Goal: Information Seeking & Learning: Learn about a topic

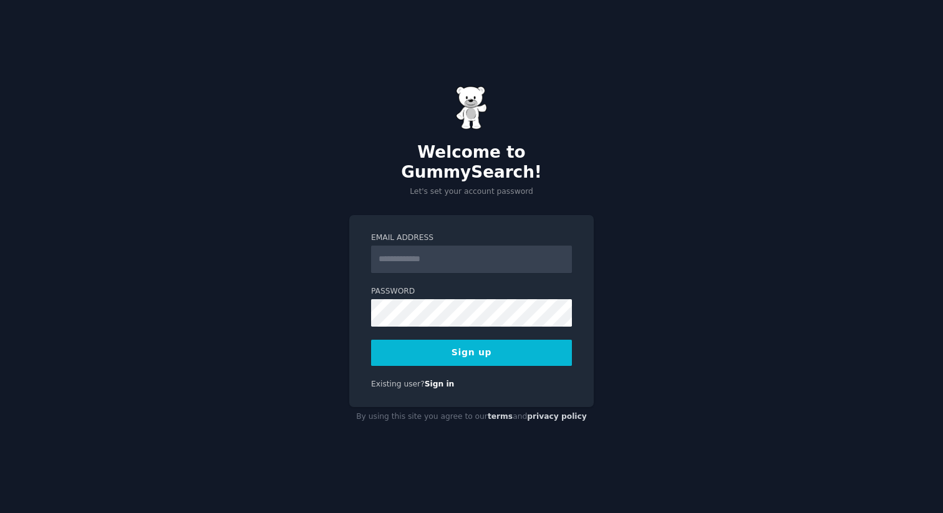
click at [435, 251] on input "Email Address" at bounding box center [471, 259] width 201 height 27
type input "**********"
click at [439, 380] on link "Sign in" at bounding box center [440, 384] width 30 height 9
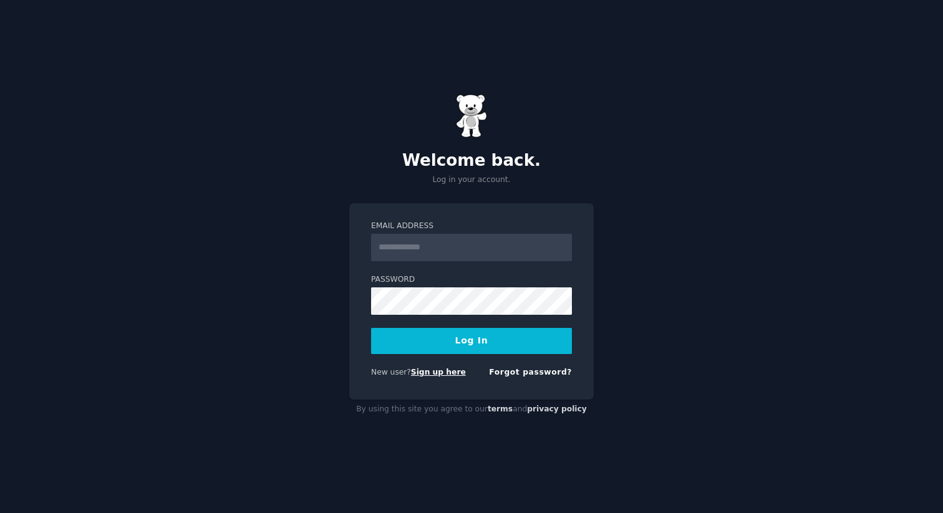
click at [450, 372] on link "Sign up here" at bounding box center [438, 372] width 55 height 9
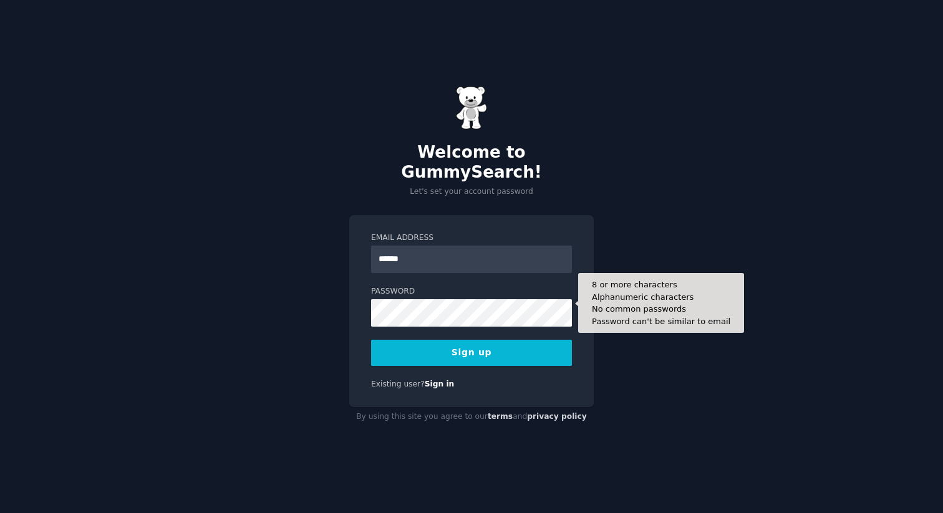
type input "**********"
click at [371, 340] on button "Sign up" at bounding box center [471, 353] width 201 height 26
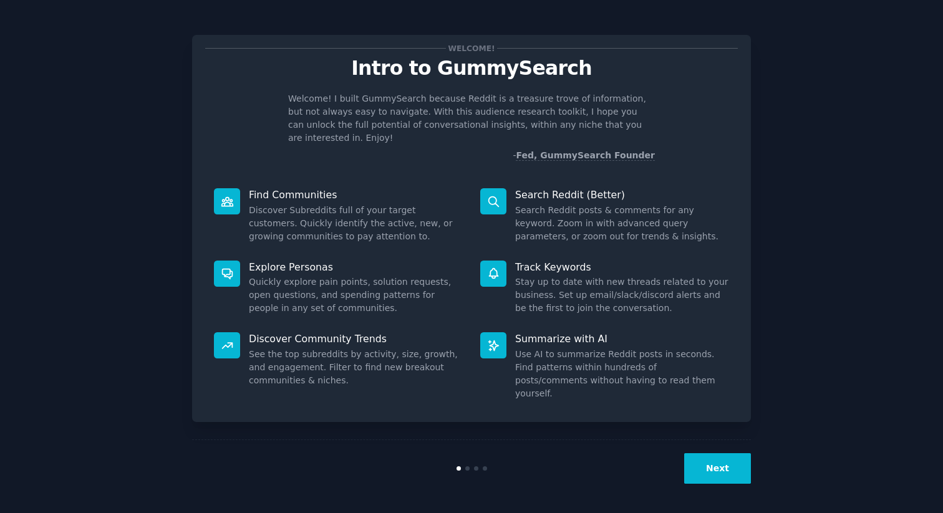
click at [734, 456] on button "Next" at bounding box center [717, 468] width 67 height 31
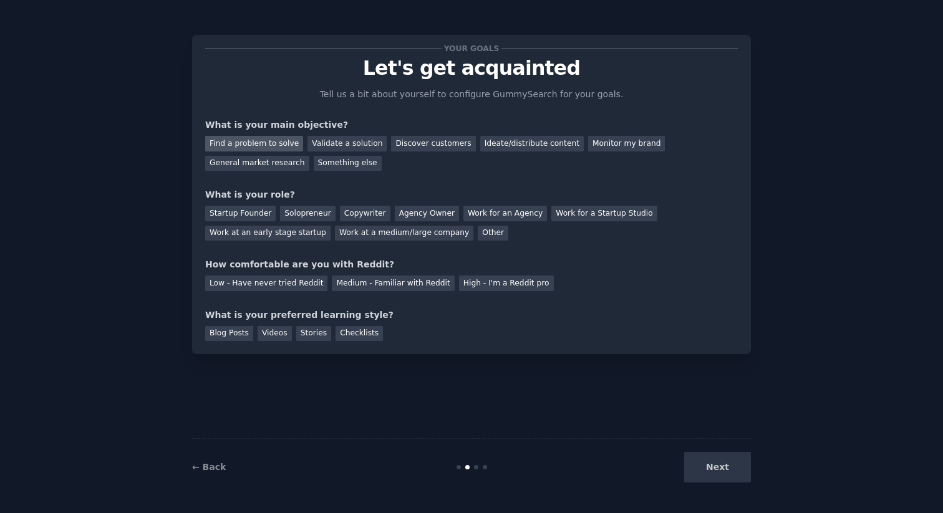
click at [262, 139] on div "Find a problem to solve" at bounding box center [254, 144] width 98 height 16
click at [274, 163] on div "General market research" at bounding box center [257, 164] width 104 height 16
click at [278, 140] on div "Find a problem to solve" at bounding box center [254, 144] width 98 height 16
click at [718, 461] on div "Next" at bounding box center [657, 467] width 186 height 31
click at [352, 211] on div "Copywriter" at bounding box center [365, 214] width 51 height 16
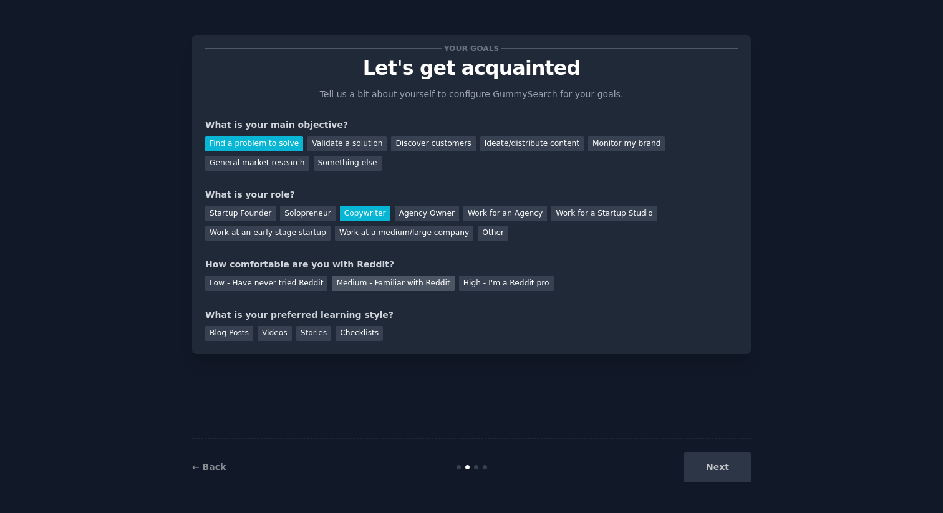
click at [355, 284] on div "Medium - Familiar with Reddit" at bounding box center [393, 284] width 122 height 16
click at [231, 336] on div "Blog Posts" at bounding box center [229, 334] width 48 height 16
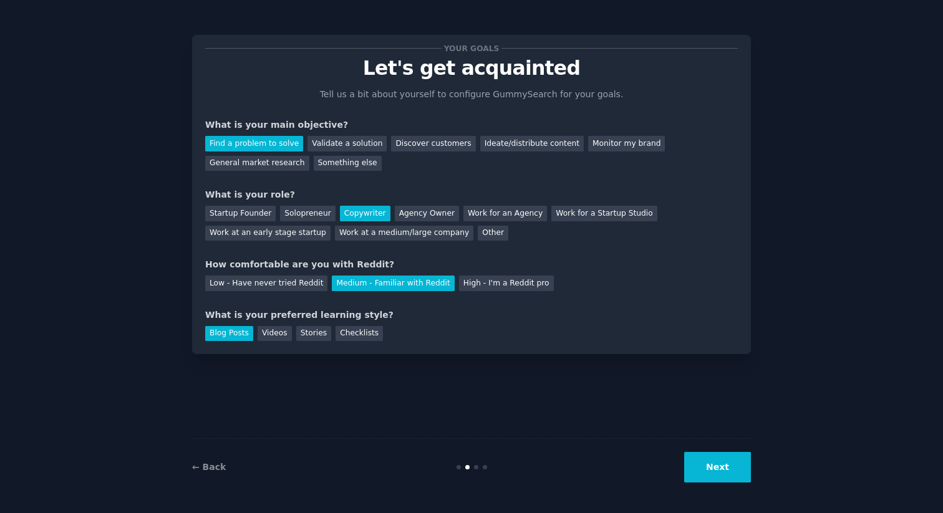
click at [723, 459] on button "Next" at bounding box center [717, 467] width 67 height 31
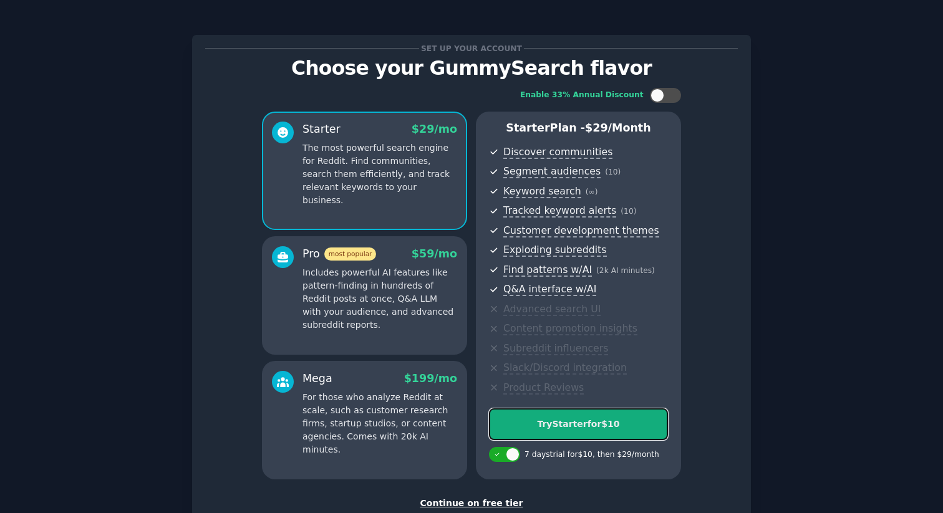
click at [565, 418] on div "Try Starter for $10" at bounding box center [578, 424] width 178 height 13
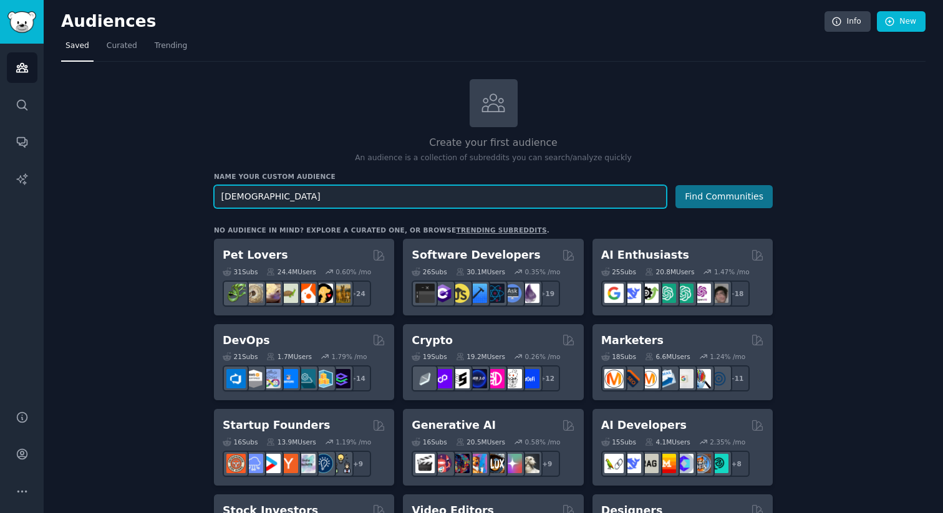
type input "[DEMOGRAPHIC_DATA]"
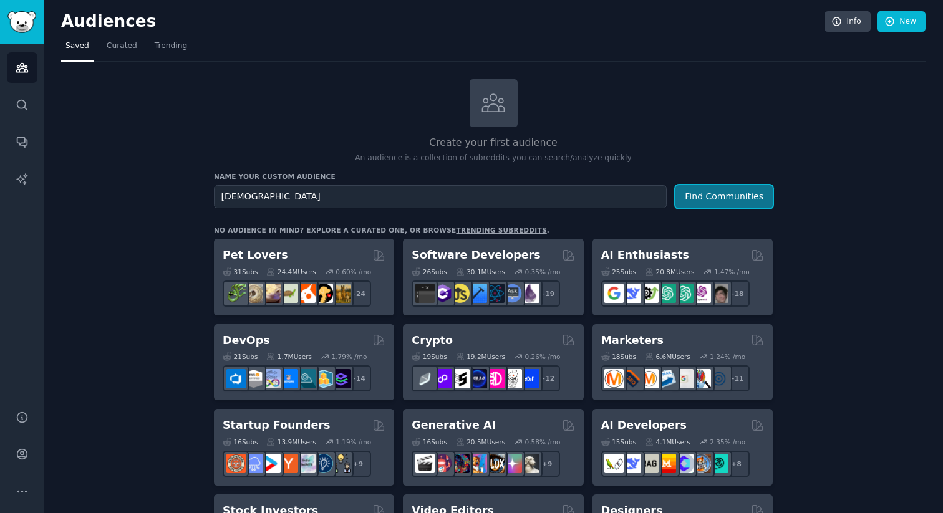
click at [716, 193] on button "Find Communities" at bounding box center [723, 196] width 97 height 23
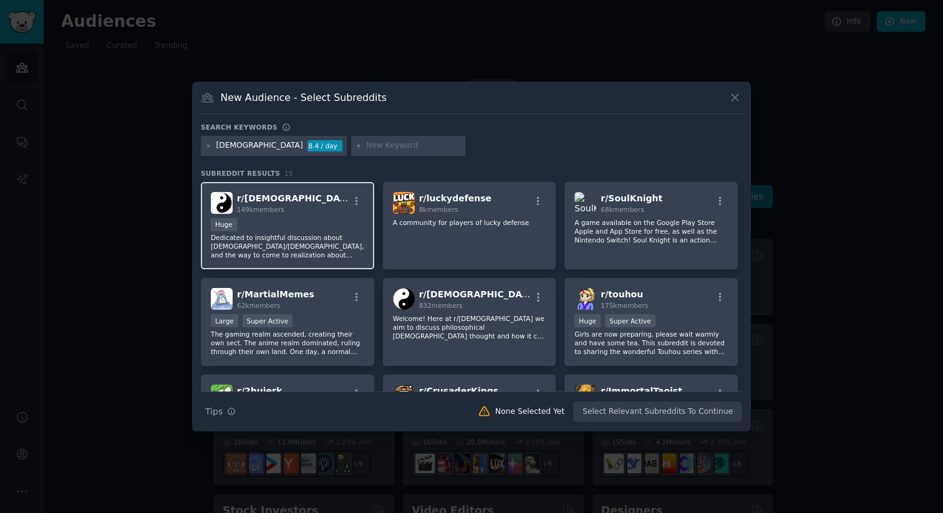
click at [279, 233] on div "Huge" at bounding box center [287, 226] width 153 height 16
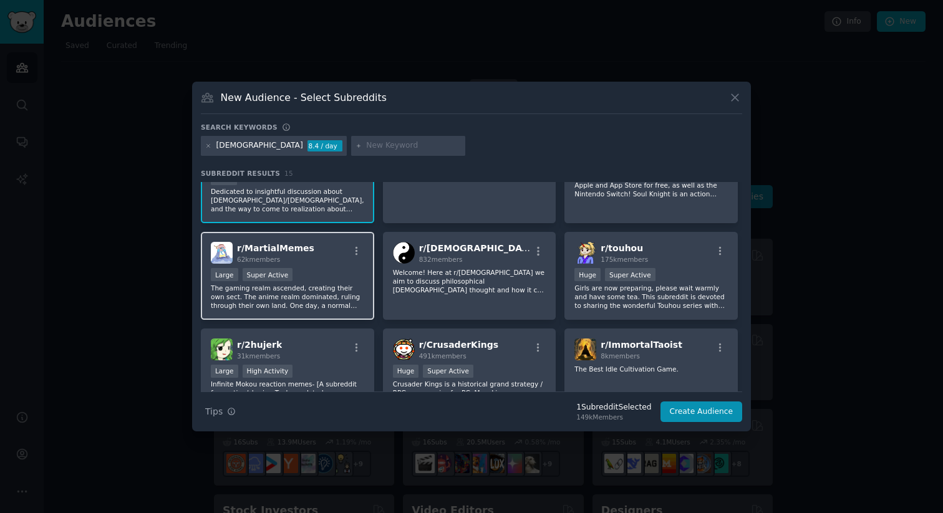
scroll to position [87, 0]
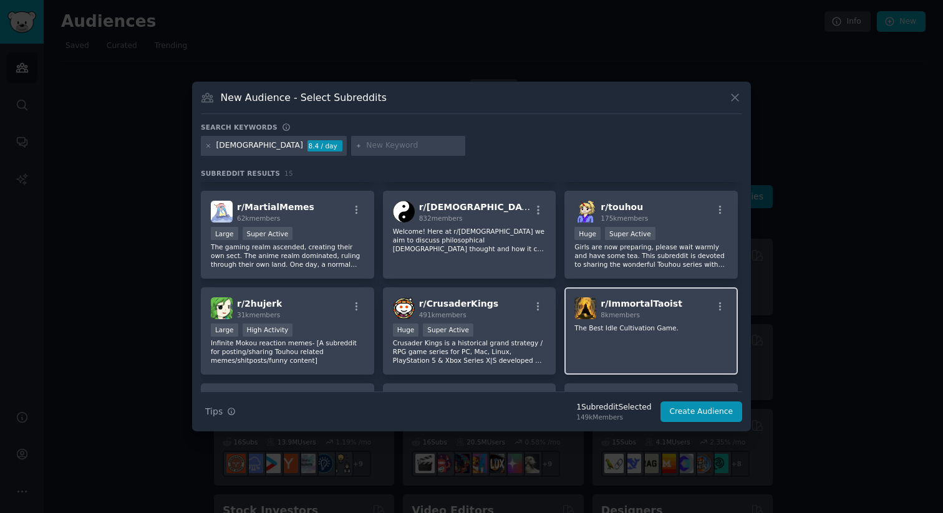
click at [674, 349] on div "r/ ImmortalTaoist 8k members The Best Idle Cultivation Game." at bounding box center [650, 331] width 173 height 88
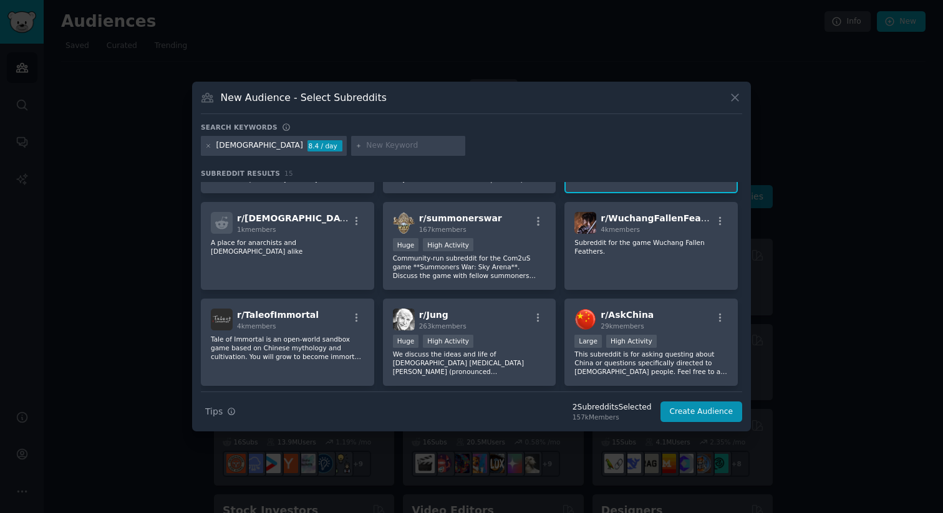
scroll to position [307, 0]
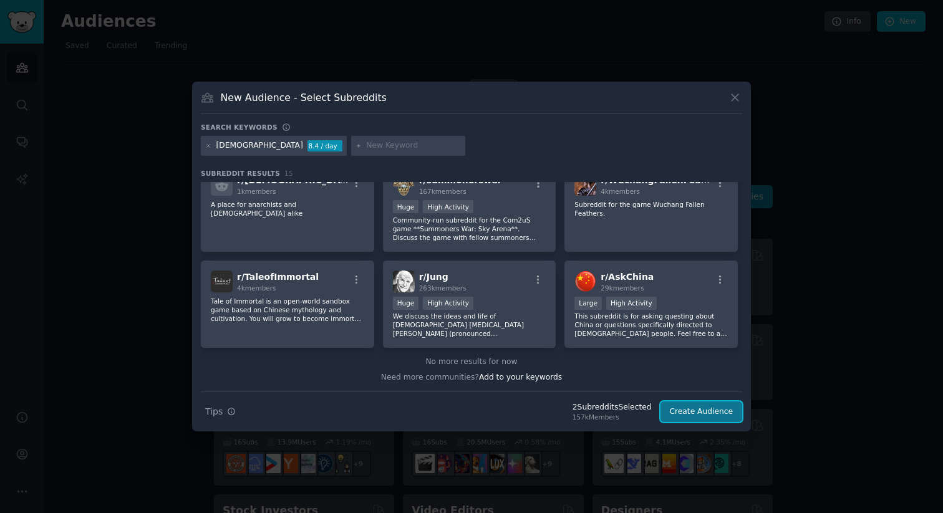
click at [710, 412] on button "Create Audience" at bounding box center [701, 412] width 82 height 21
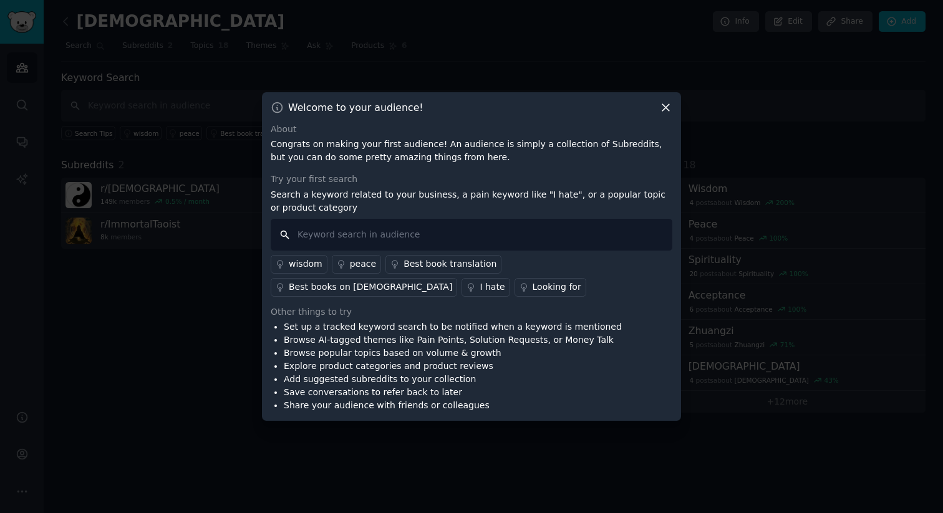
click at [458, 229] on input "text" at bounding box center [472, 235] width 402 height 32
click at [292, 266] on div "wisdom" at bounding box center [306, 264] width 34 height 13
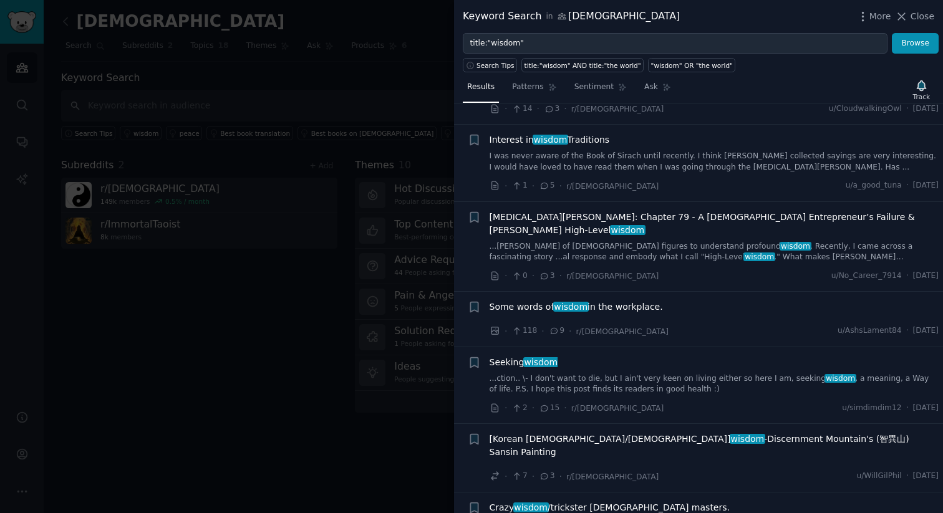
scroll to position [591, 0]
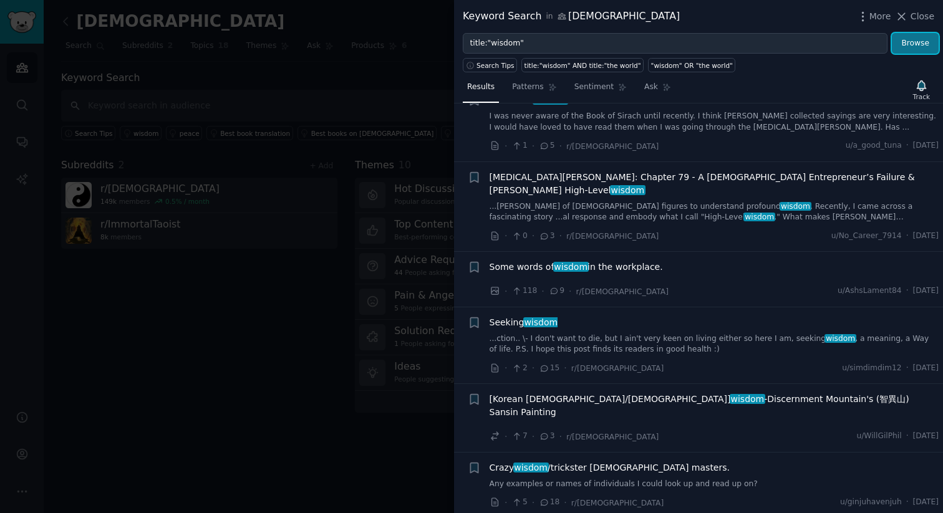
click at [916, 46] on button "Browse" at bounding box center [915, 43] width 47 height 21
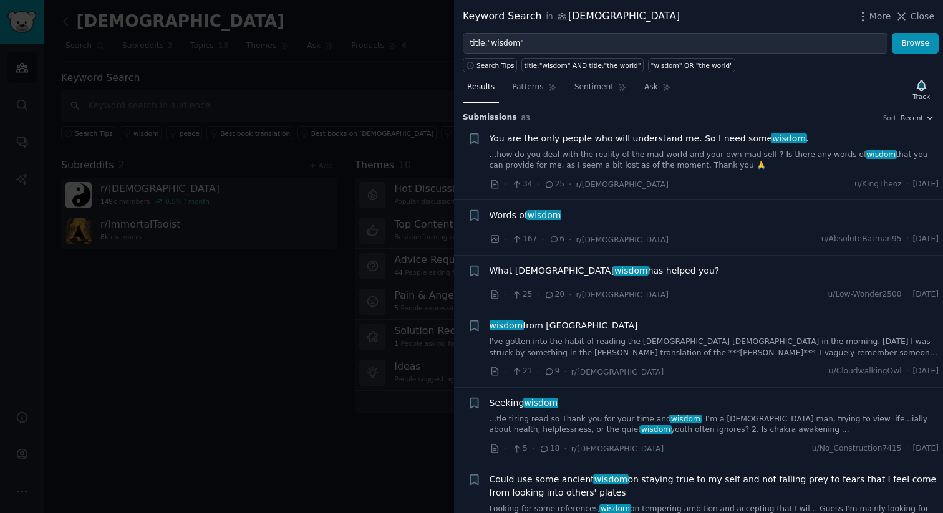
click at [278, 355] on div at bounding box center [471, 256] width 943 height 513
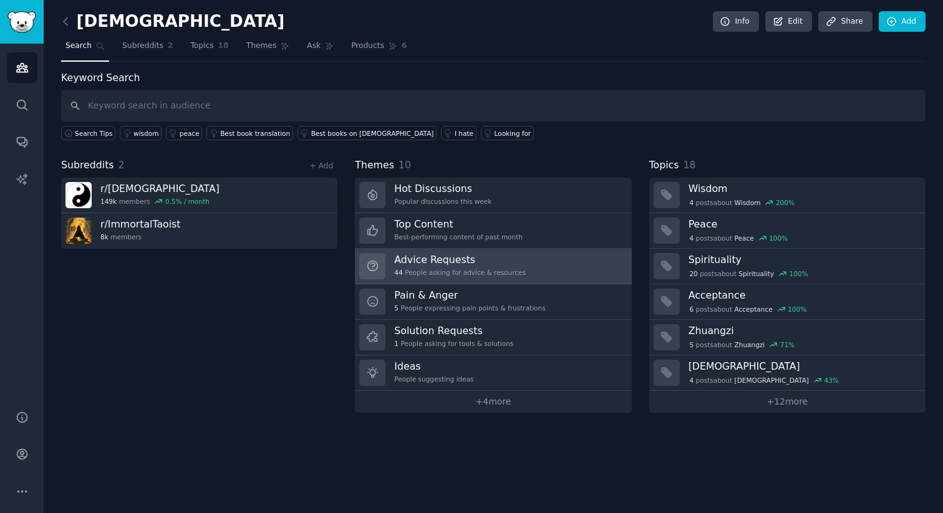
click at [483, 259] on h3 "Advice Requests" at bounding box center [460, 259] width 132 height 13
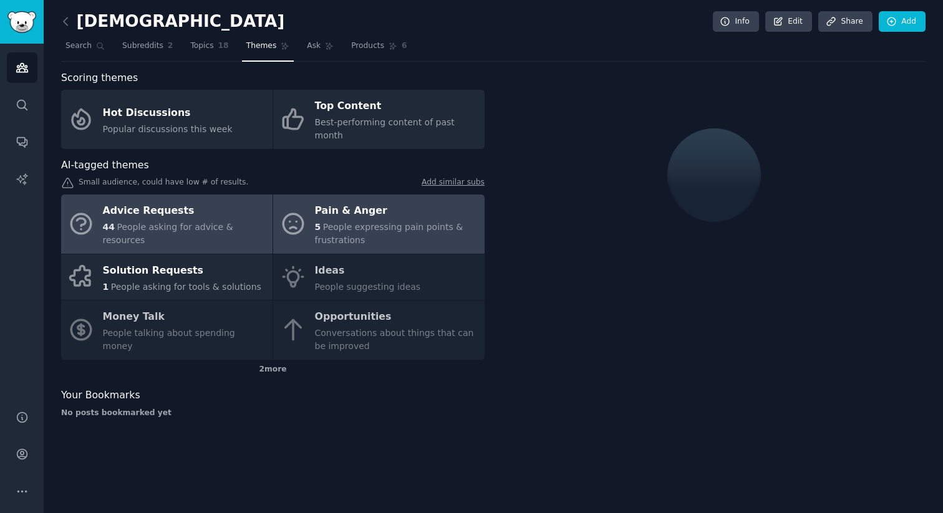
click at [398, 226] on div "5 People expressing pain points & frustrations" at bounding box center [396, 234] width 163 height 26
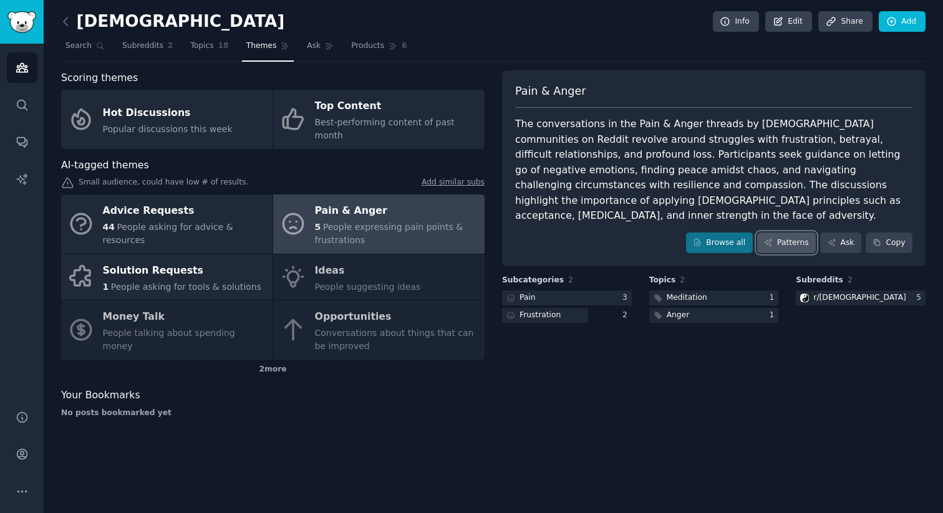
click at [768, 238] on icon at bounding box center [768, 242] width 9 height 9
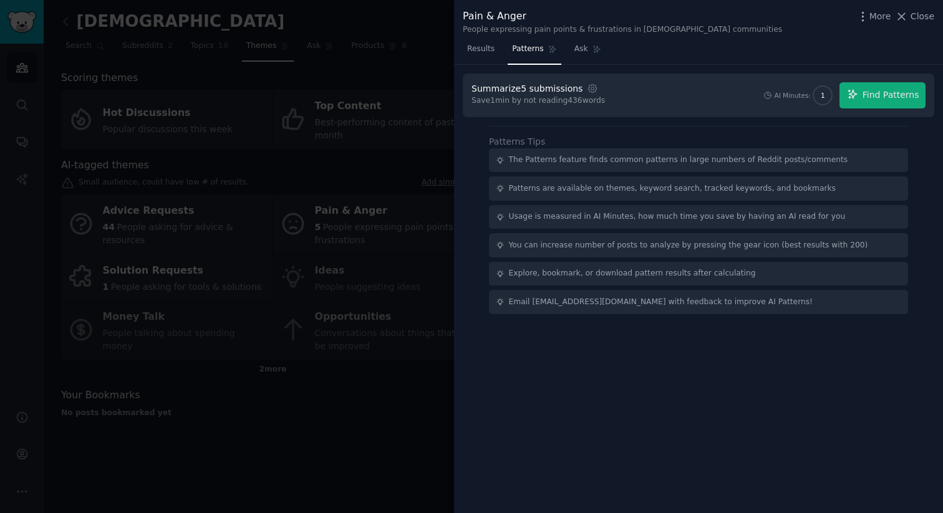
click at [715, 95] on div "Summarize 5 submissions Settings Save 1 min by not reading 436 words AI Minutes…" at bounding box center [698, 95] width 454 height 26
click at [884, 96] on span "Find Patterns" at bounding box center [890, 95] width 57 height 13
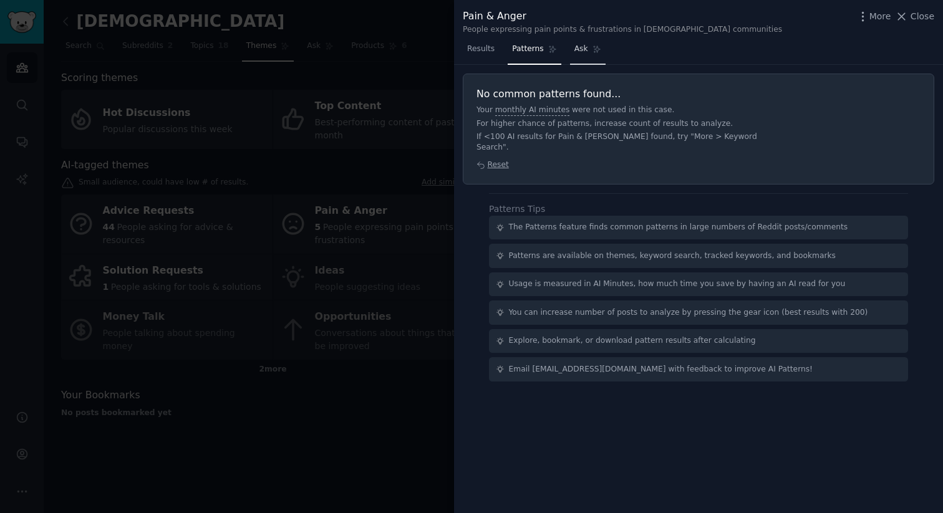
click at [589, 49] on link "Ask" at bounding box center [588, 52] width 36 height 26
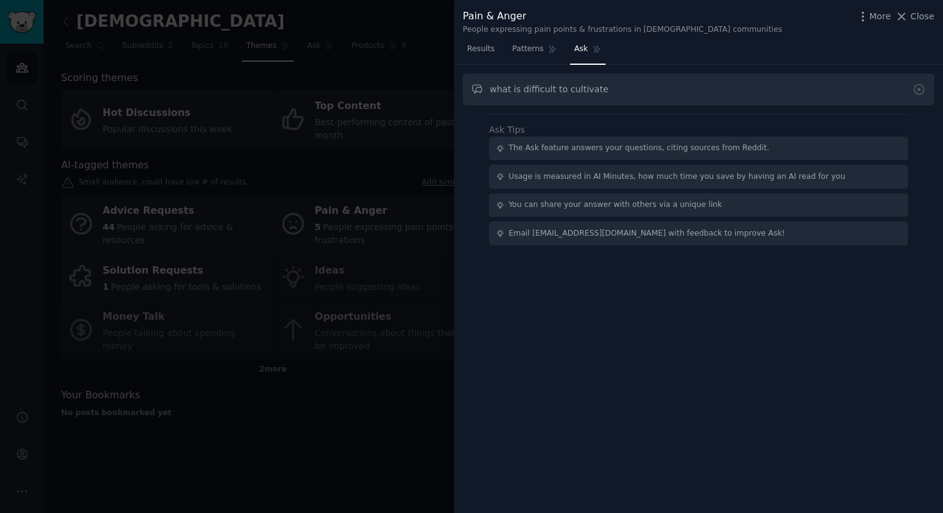
type input "what is difficult to cultivate"
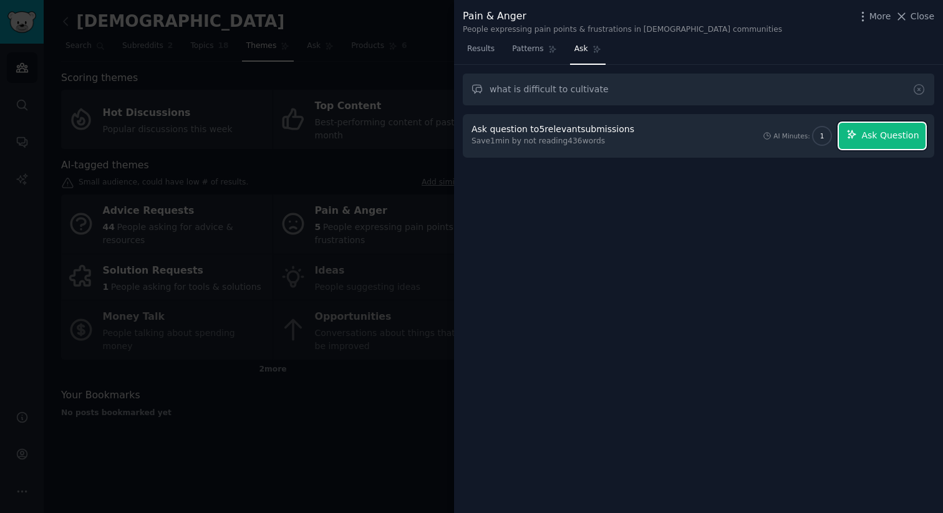
click at [869, 123] on button "Ask Question" at bounding box center [882, 136] width 87 height 26
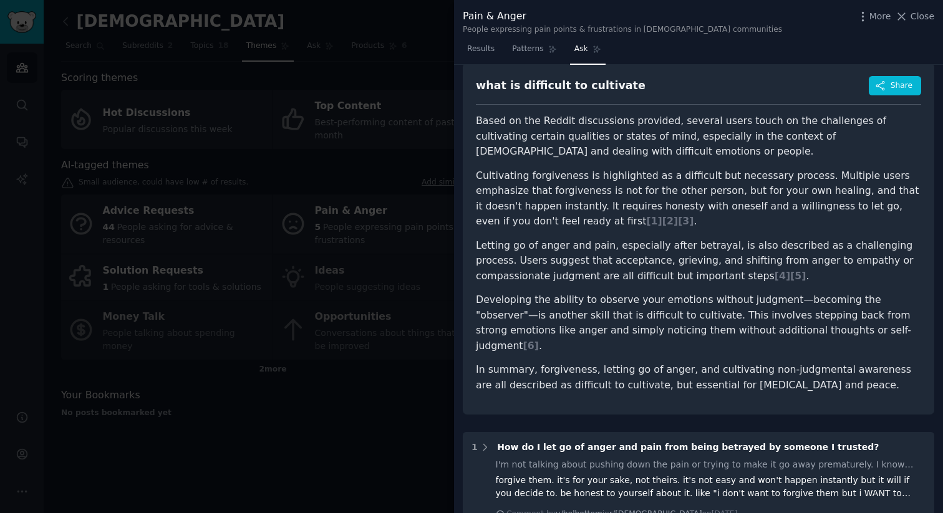
scroll to position [47, 0]
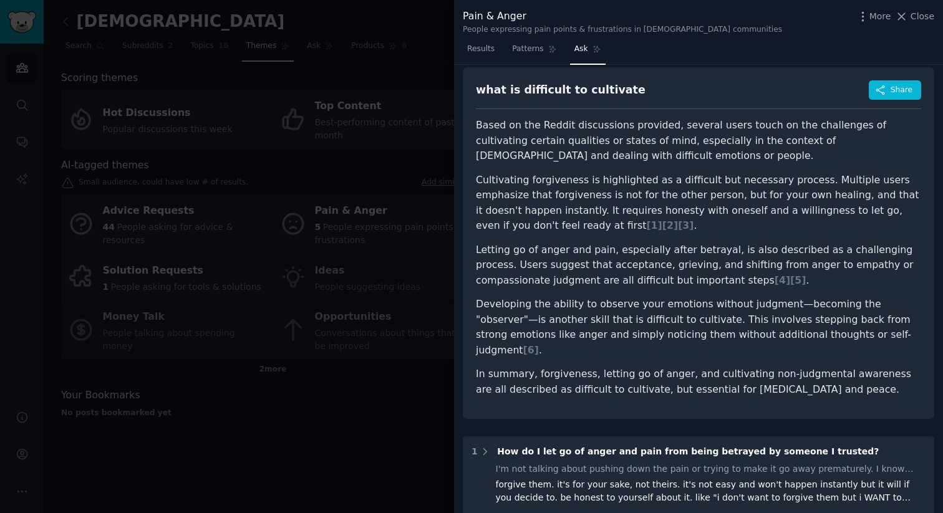
click at [241, 259] on div at bounding box center [471, 256] width 943 height 513
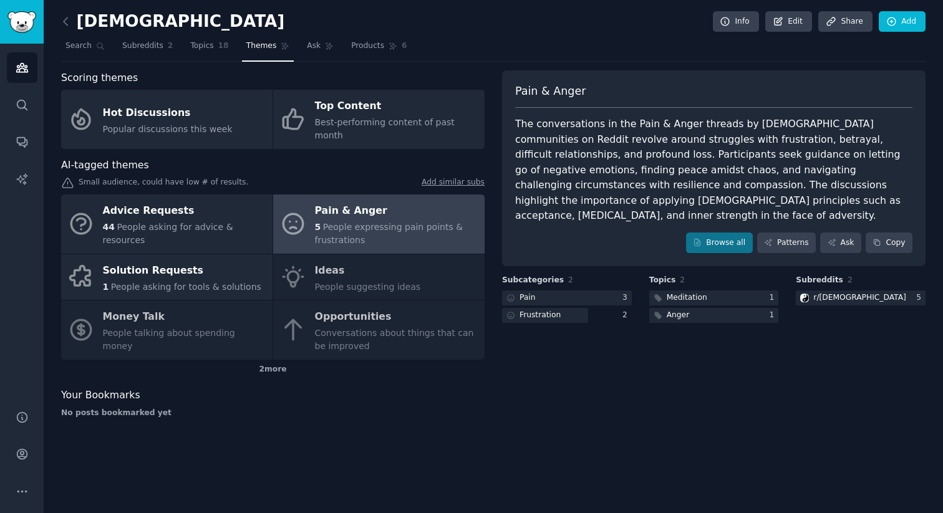
click at [466, 410] on div "Scoring themes Hot Discussions Popular discussions this week Top Content Best-p…" at bounding box center [272, 248] width 423 height 357
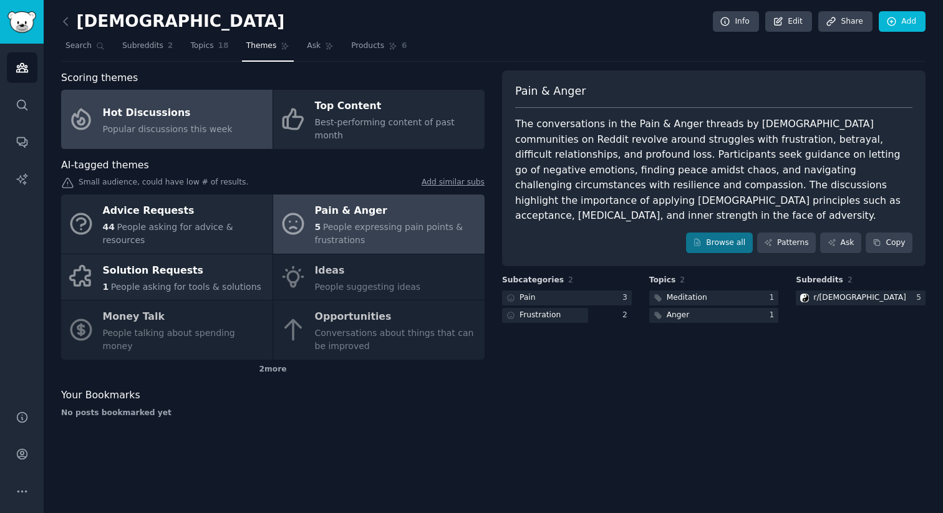
click at [197, 124] on span "Popular discussions this week" at bounding box center [168, 129] width 130 height 10
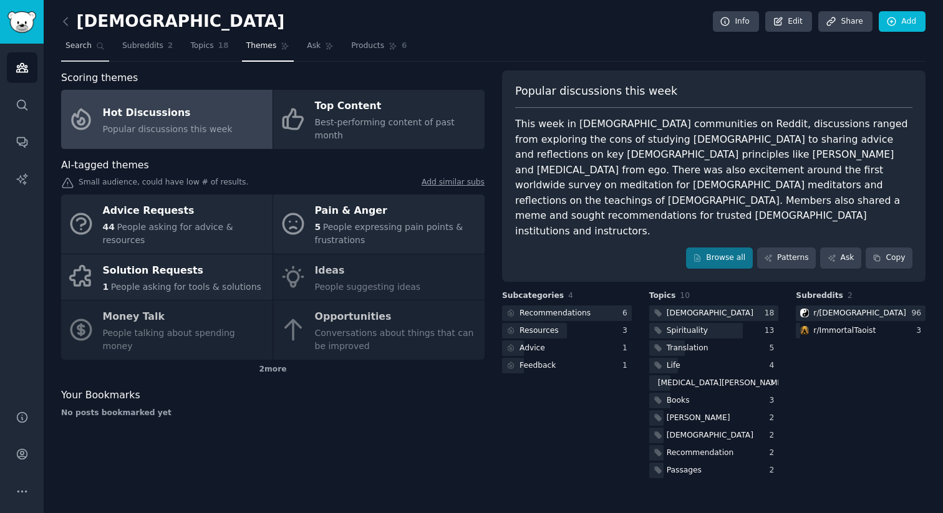
click at [99, 42] on icon at bounding box center [100, 46] width 9 height 9
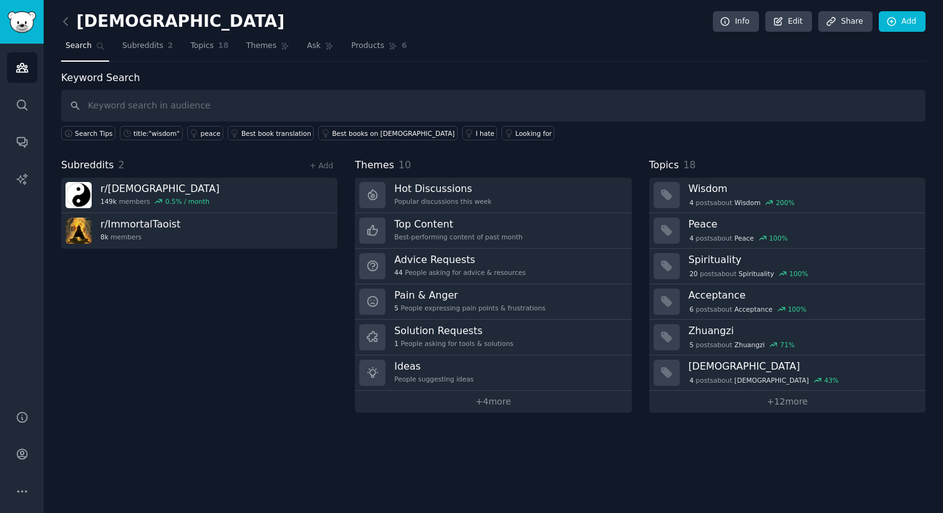
click at [227, 104] on input "text" at bounding box center [493, 106] width 864 height 32
type input "t"
type input "chinese metaphysics"
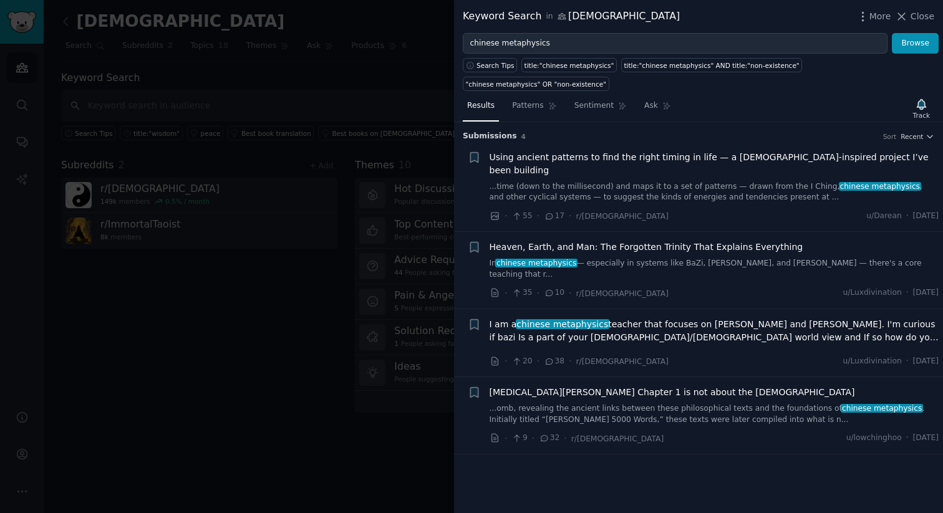
click at [256, 390] on div at bounding box center [471, 256] width 943 height 513
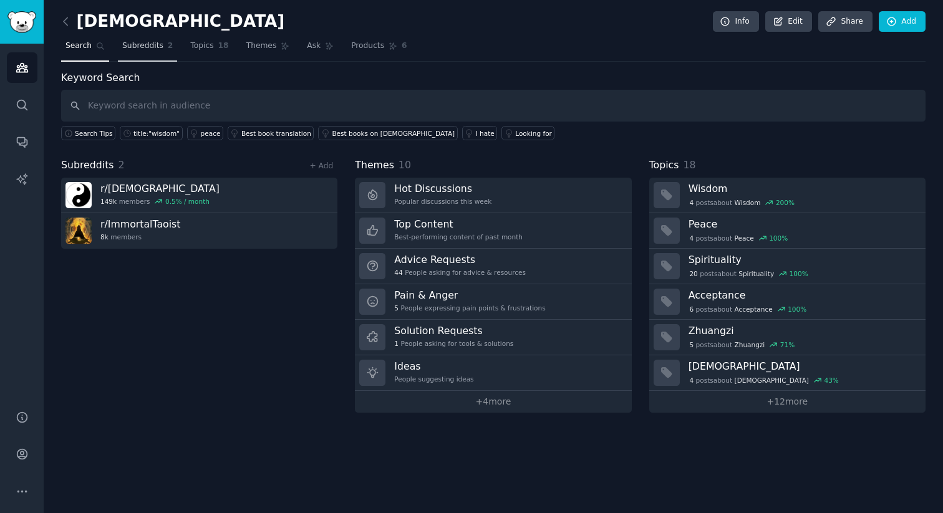
click at [152, 41] on span "Subreddits" at bounding box center [142, 46] width 41 height 11
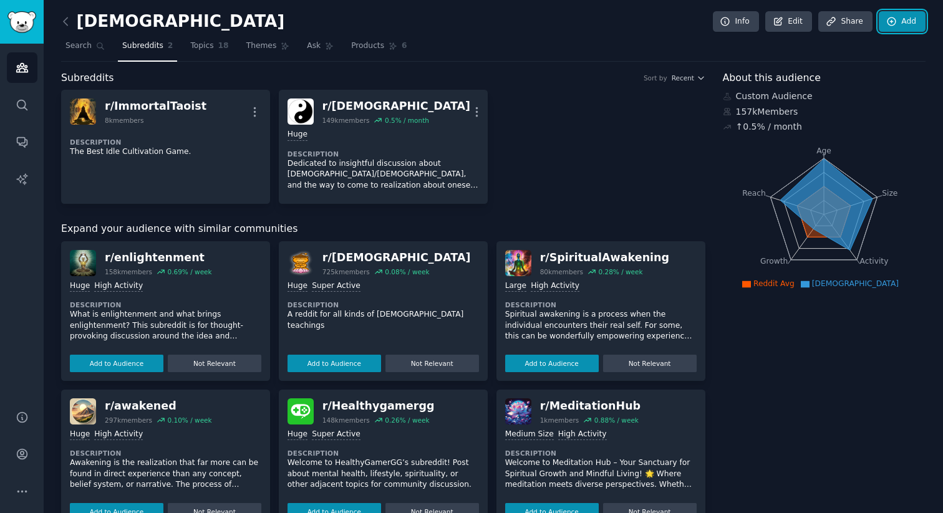
click at [897, 30] on link "Add" at bounding box center [902, 21] width 47 height 21
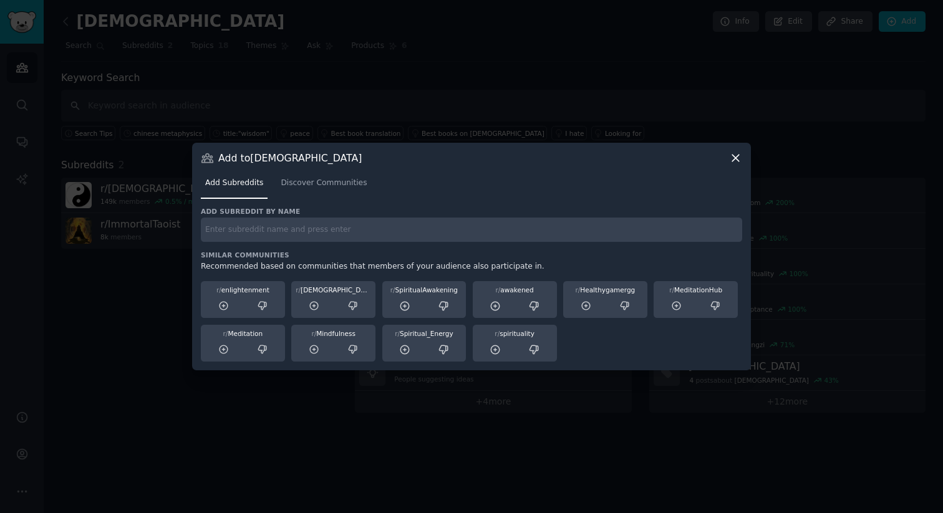
click at [444, 239] on input "text" at bounding box center [471, 230] width 541 height 24
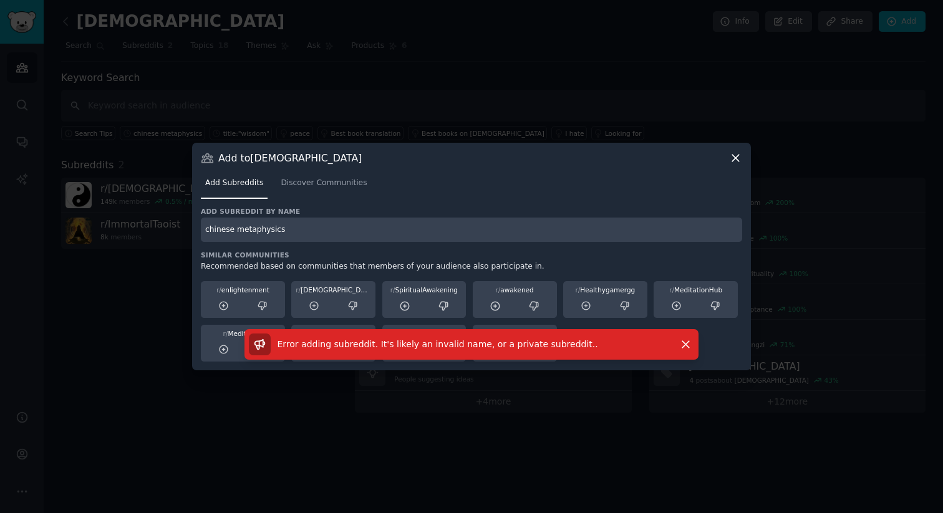
click at [224, 234] on input "chinese metaphysics" at bounding box center [471, 230] width 541 height 24
type input "metaphysics"
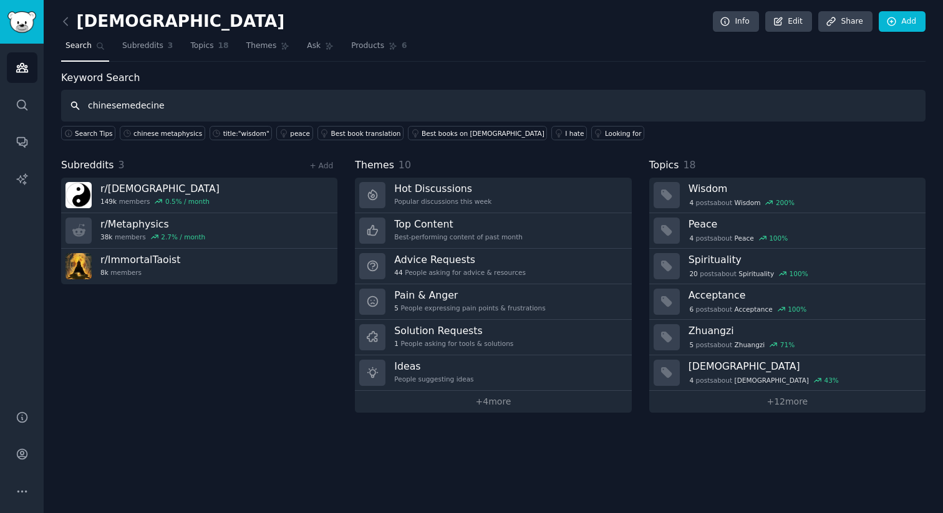
type input "chinesemedecine"
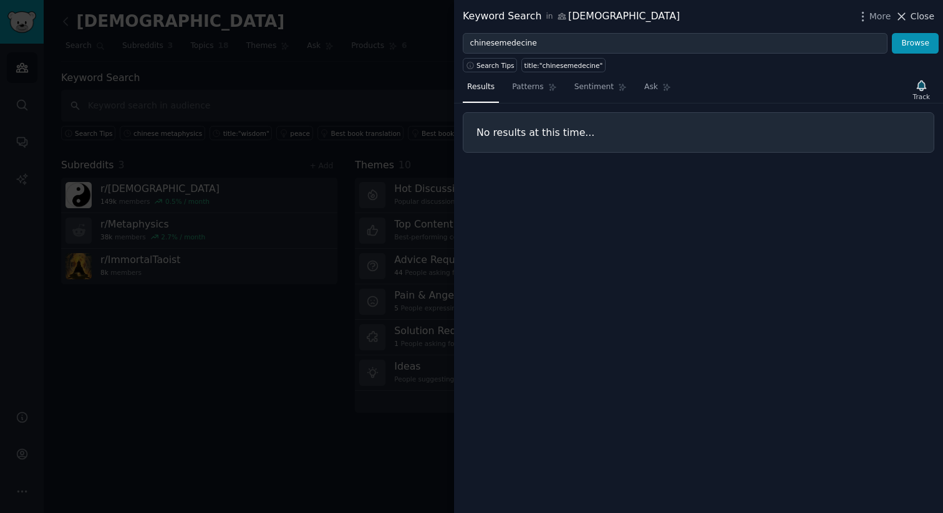
click at [920, 16] on span "Close" at bounding box center [922, 16] width 24 height 13
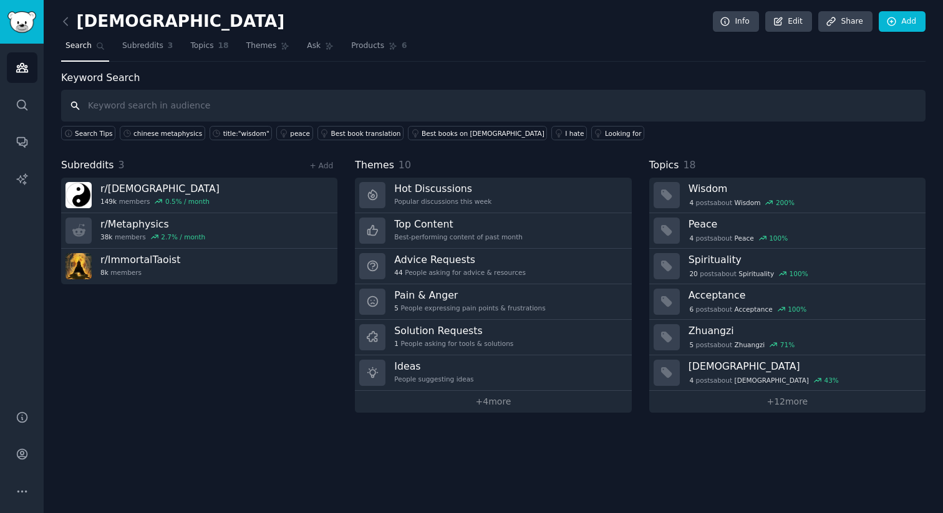
click at [200, 108] on input "text" at bounding box center [493, 106] width 864 height 32
click at [69, 20] on icon at bounding box center [65, 21] width 13 height 13
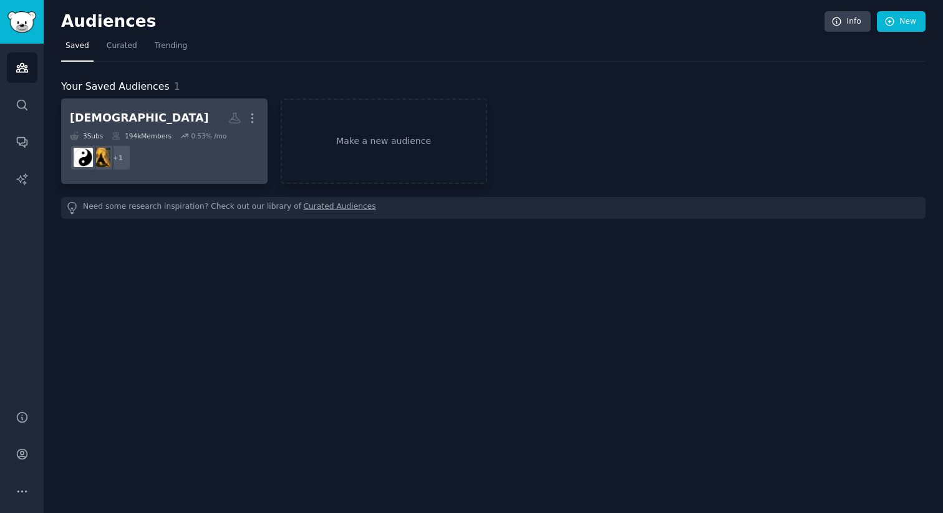
click at [165, 124] on h2 "[DEMOGRAPHIC_DATA] More" at bounding box center [164, 118] width 189 height 22
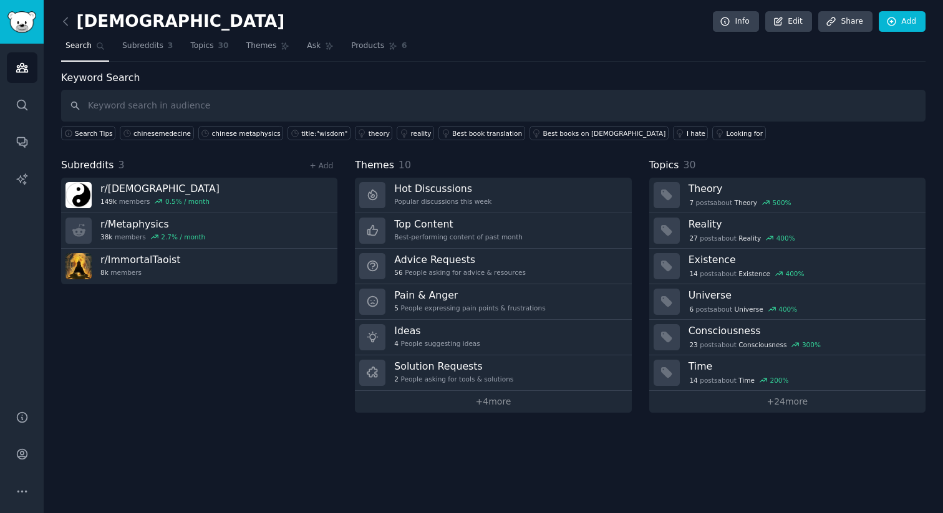
click at [269, 101] on input "text" at bounding box center [493, 106] width 864 height 32
click at [327, 170] on link "+ Add" at bounding box center [321, 165] width 24 height 9
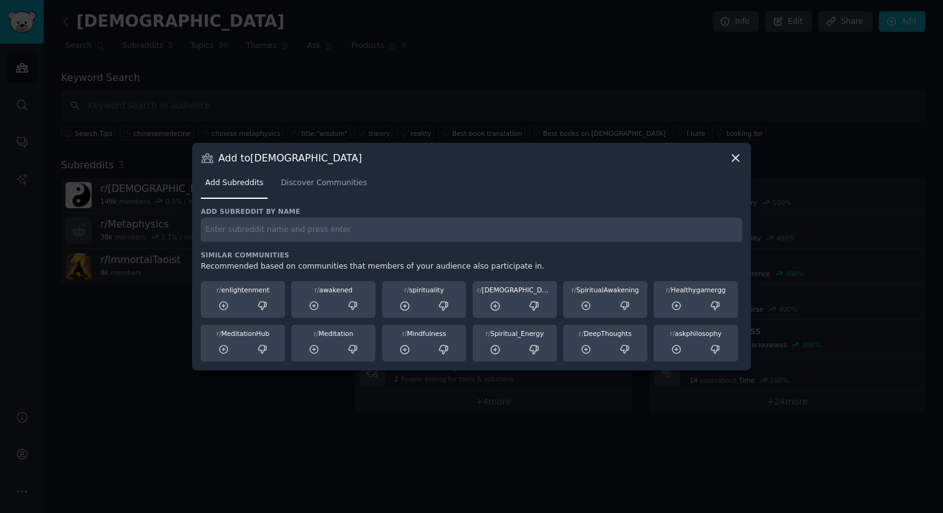
click at [286, 241] on input "text" at bounding box center [471, 230] width 541 height 24
type input "c"
type input "bazi"
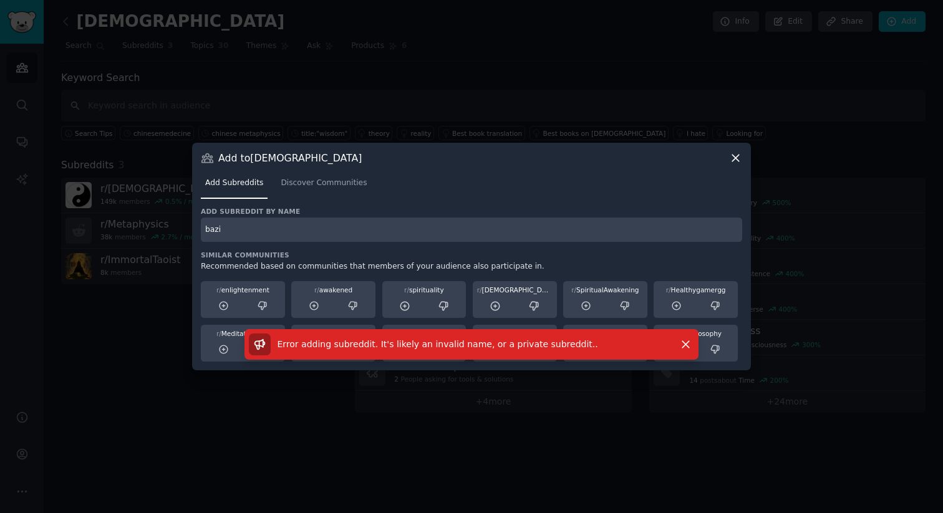
click at [332, 234] on input "bazi" at bounding box center [471, 230] width 541 height 24
click at [337, 184] on span "Discover Communities" at bounding box center [324, 183] width 86 height 11
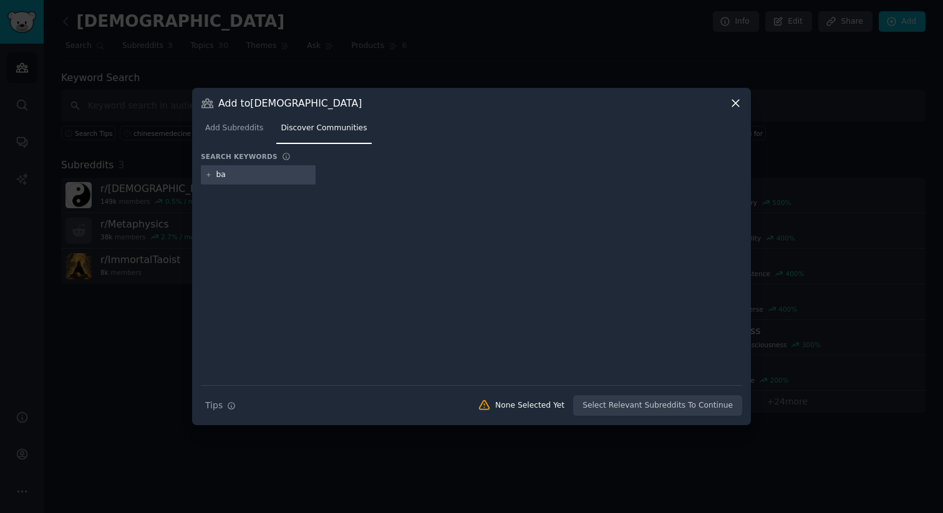
type input "b"
type input "chinese metaphysics"
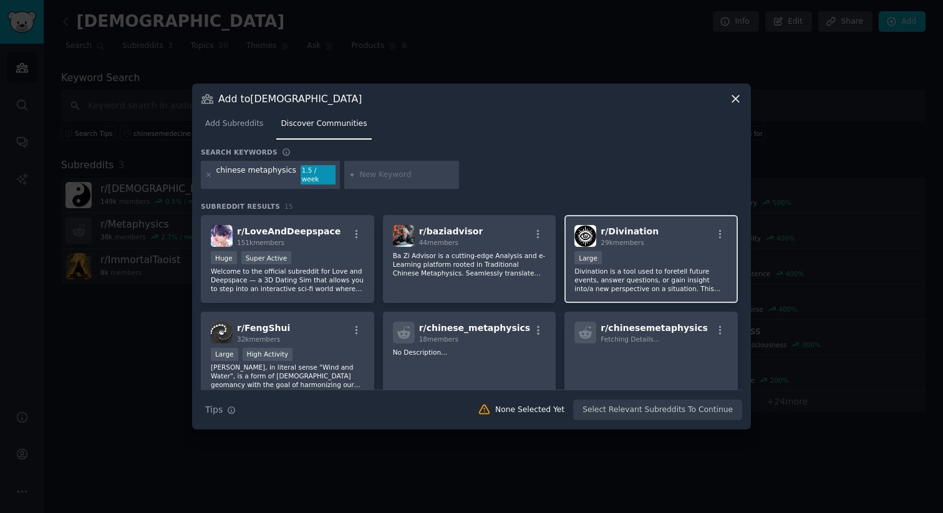
click at [638, 244] on div "r/ Divination 29k members Large Divination is a tool used to foretell future ev…" at bounding box center [650, 259] width 173 height 88
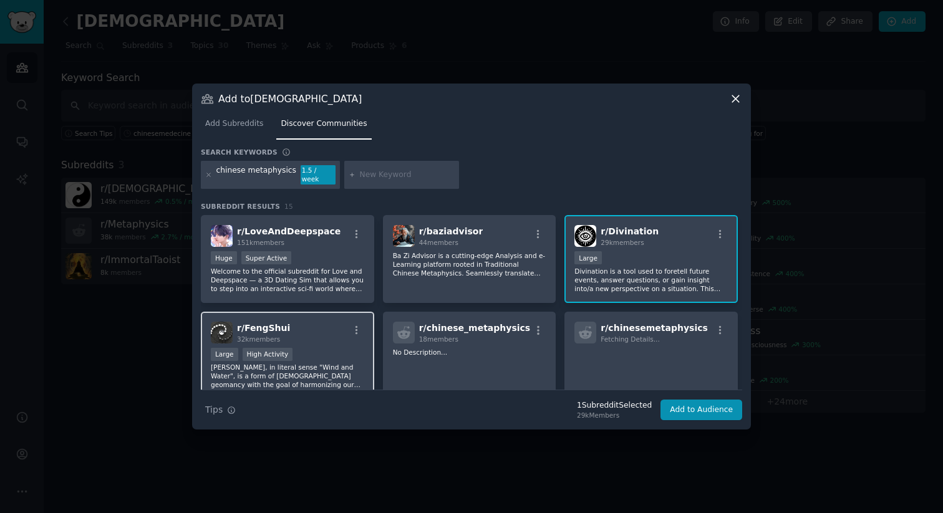
click at [344, 332] on div "r/ [PERSON_NAME] 32k members" at bounding box center [287, 333] width 153 height 22
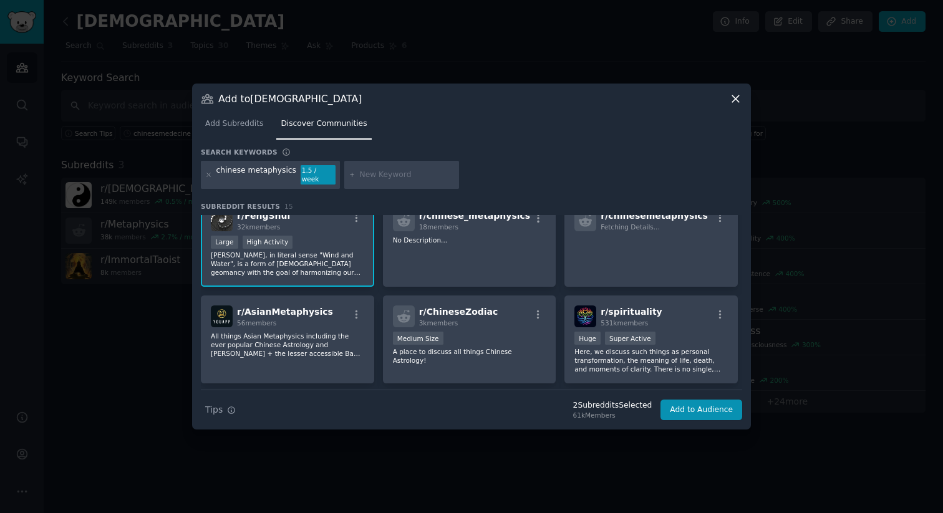
scroll to position [110, 0]
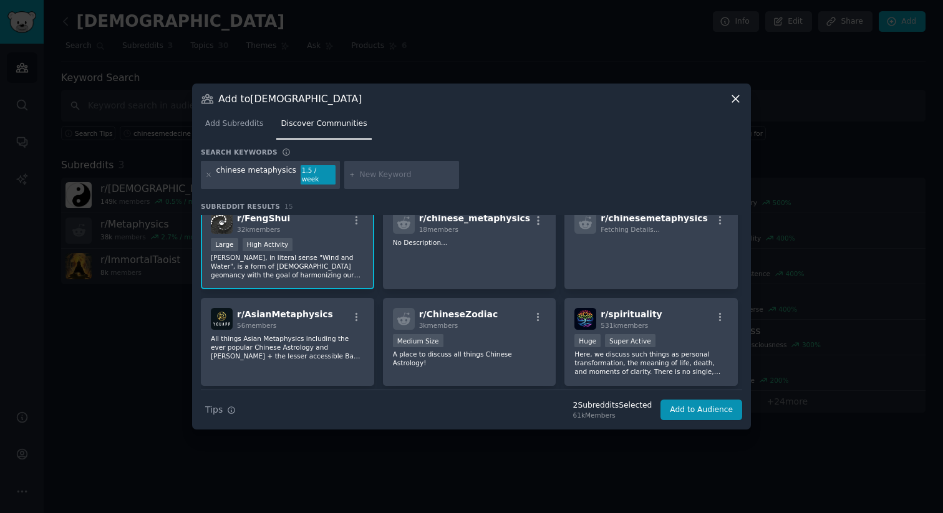
click at [344, 338] on p "All things Asian Metaphysics including the ever popular Chinese Astrology and […" at bounding box center [287, 347] width 153 height 26
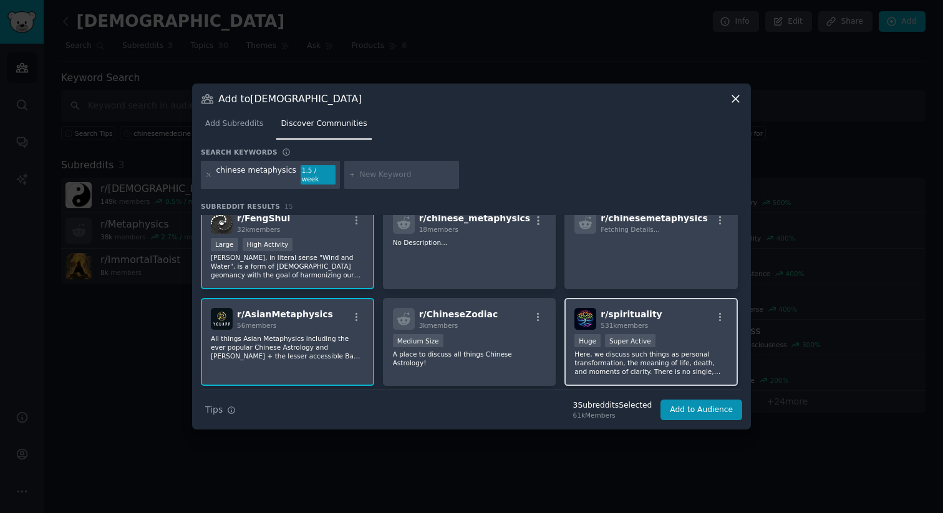
click at [652, 325] on div "r/ spirituality 531k members" at bounding box center [650, 319] width 153 height 22
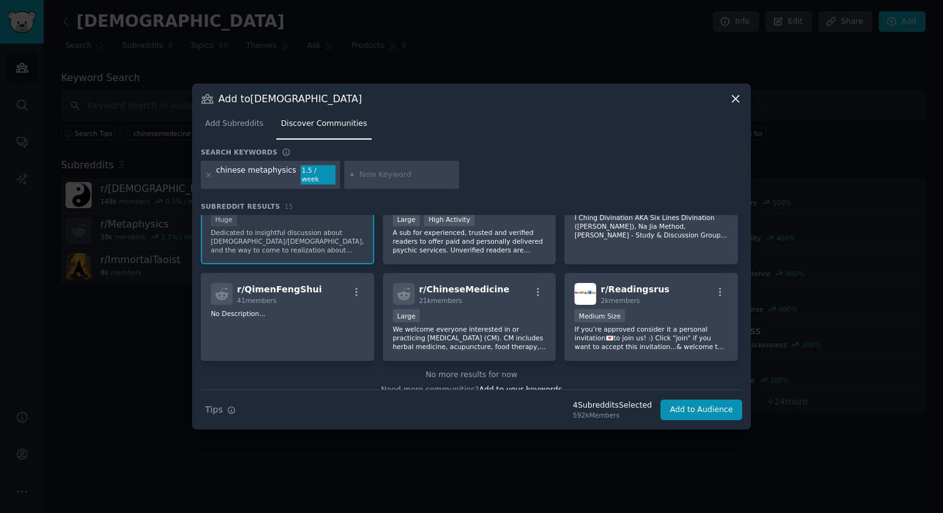
scroll to position [342, 0]
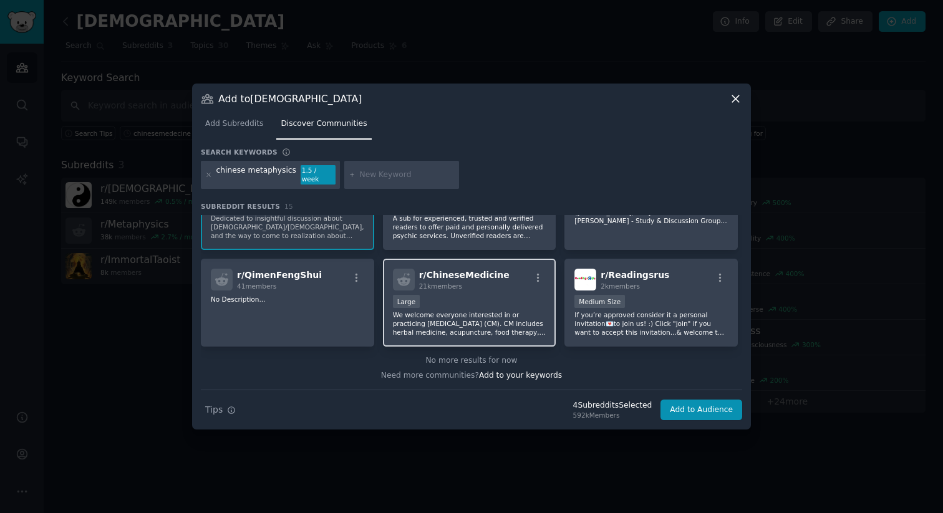
click at [506, 311] on p "We welcome everyone interested in or practicing [MEDICAL_DATA] (CM). CM include…" at bounding box center [469, 324] width 153 height 26
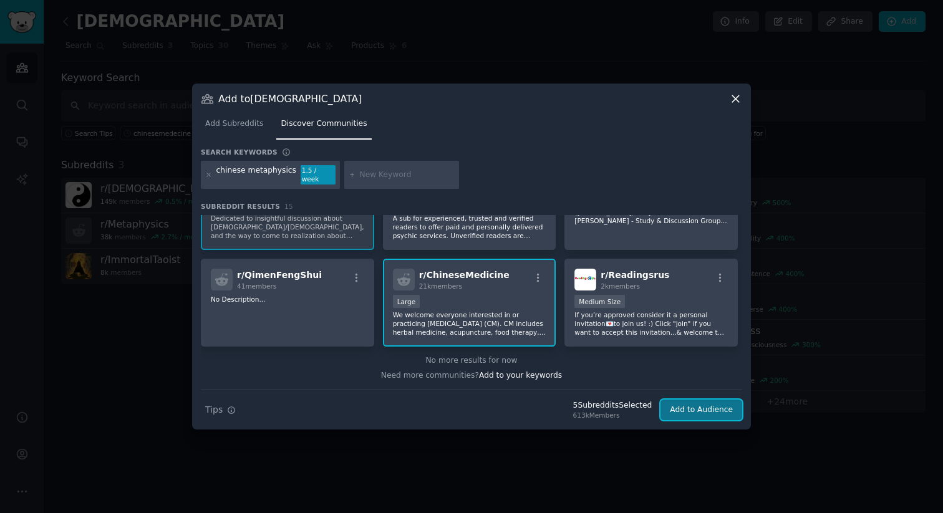
click at [708, 410] on button "Add to Audience" at bounding box center [701, 410] width 82 height 21
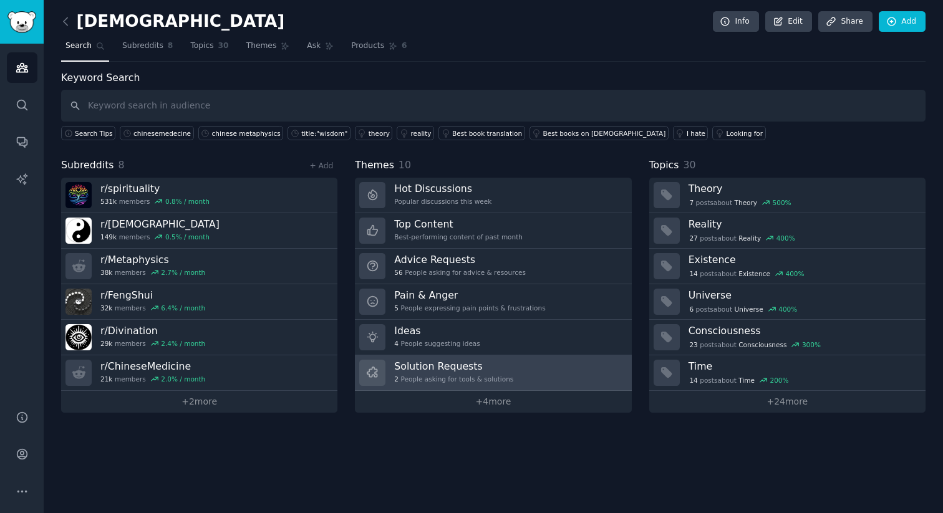
click at [451, 365] on h3 "Solution Requests" at bounding box center [453, 366] width 119 height 13
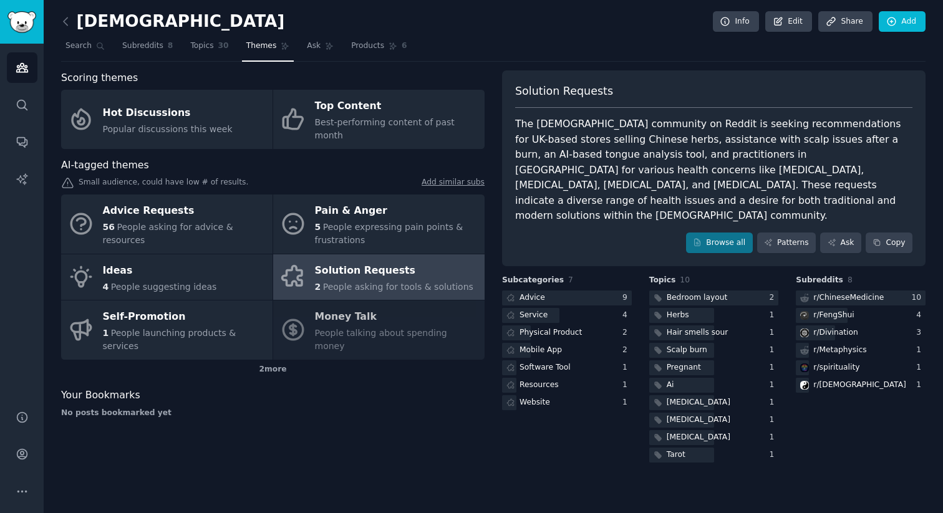
click at [665, 176] on div "The [DEMOGRAPHIC_DATA] community on Reddit is seeking recommendations for UK-ba…" at bounding box center [713, 170] width 397 height 107
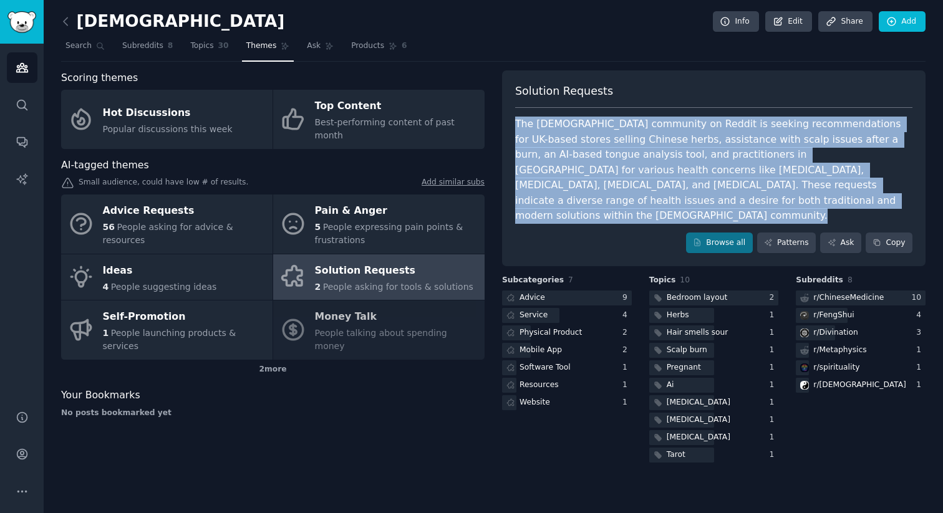
click at [665, 176] on div "The [DEMOGRAPHIC_DATA] community on Reddit is seeking recommendations for UK-ba…" at bounding box center [713, 170] width 397 height 107
click at [755, 157] on div "The [DEMOGRAPHIC_DATA] community on Reddit is seeking recommendations for UK-ba…" at bounding box center [713, 170] width 397 height 107
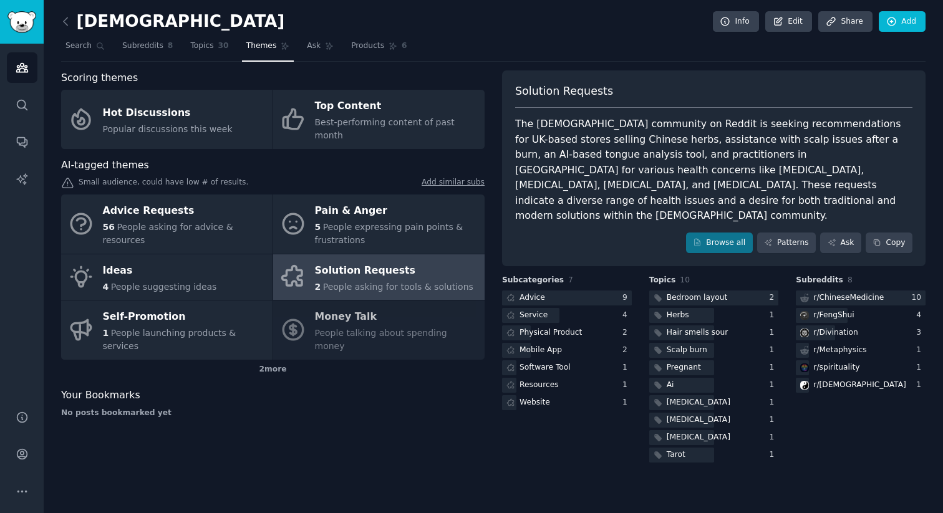
click at [383, 408] on div "No posts bookmarked yet" at bounding box center [272, 413] width 423 height 11
click at [81, 47] on span "Search" at bounding box center [78, 46] width 26 height 11
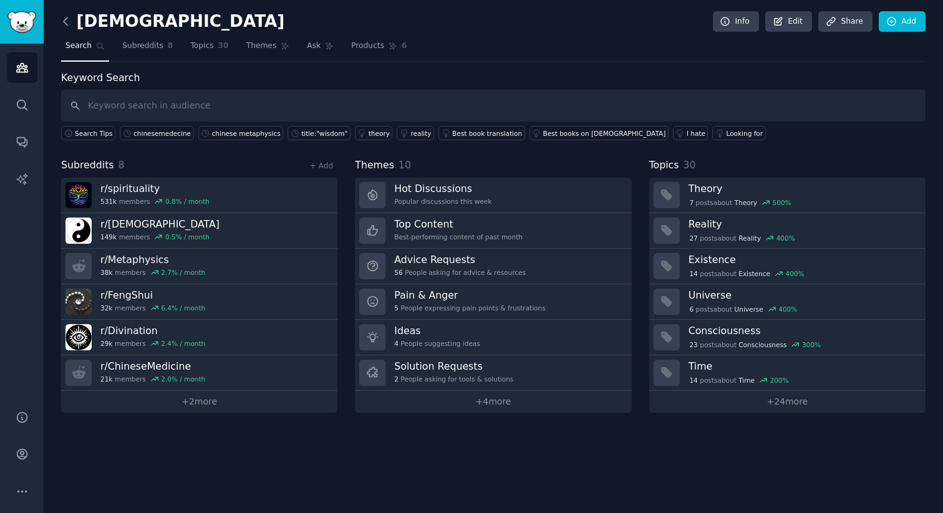
click at [63, 19] on icon at bounding box center [65, 21] width 13 height 13
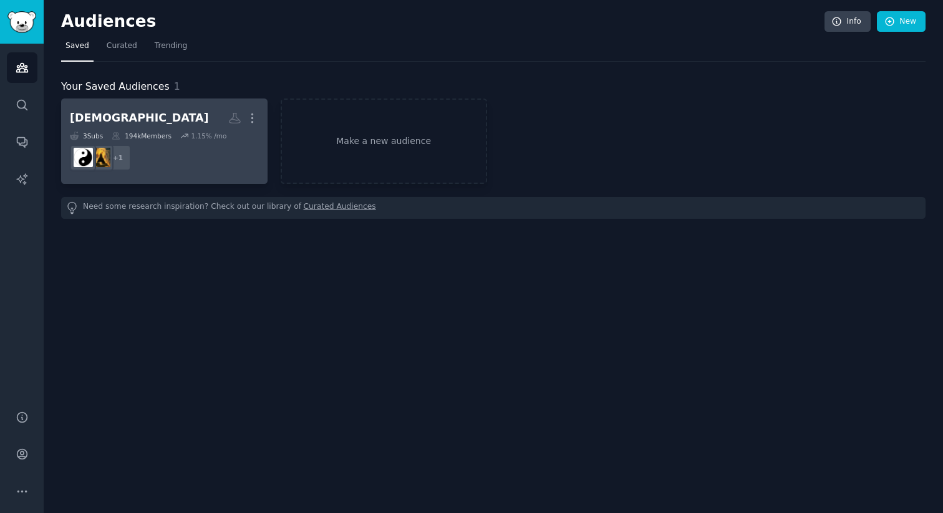
click at [190, 122] on h2 "[DEMOGRAPHIC_DATA] More" at bounding box center [164, 118] width 189 height 22
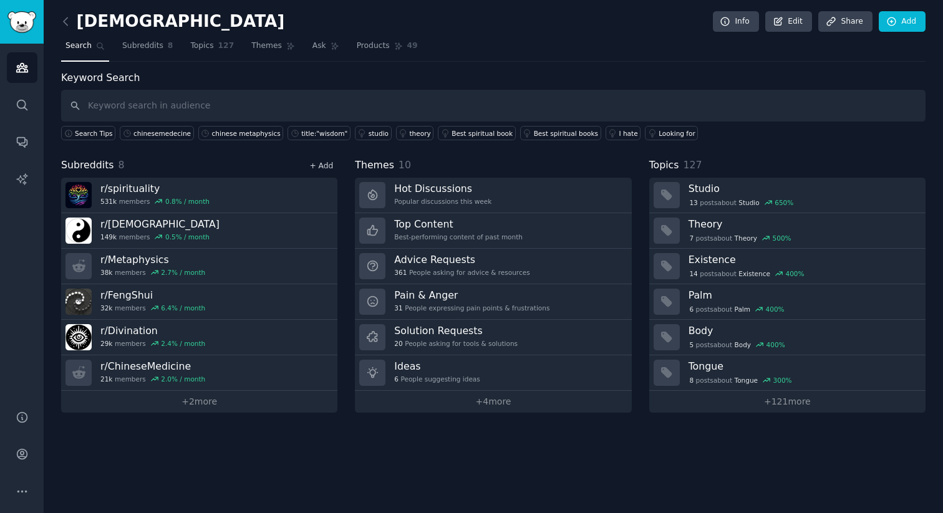
click at [327, 167] on link "+ Add" at bounding box center [321, 165] width 24 height 9
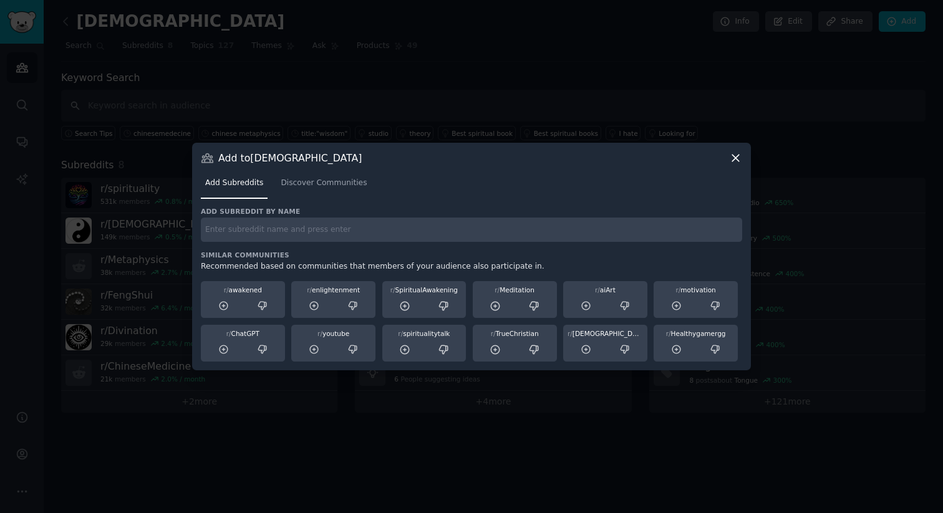
click at [301, 232] on input "text" at bounding box center [471, 230] width 541 height 24
type input "bazi"
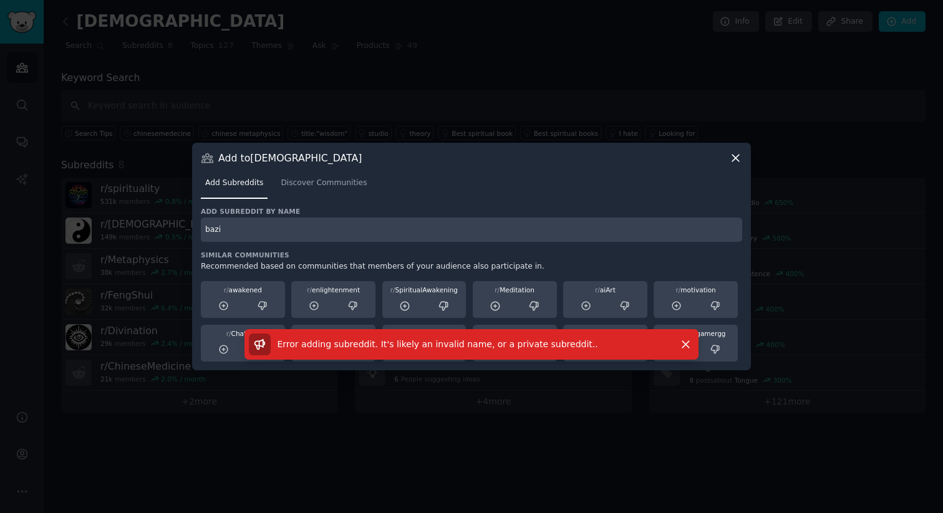
click at [377, 225] on input "bazi" at bounding box center [471, 230] width 541 height 24
click at [337, 181] on span "Discover Communities" at bounding box center [324, 183] width 86 height 11
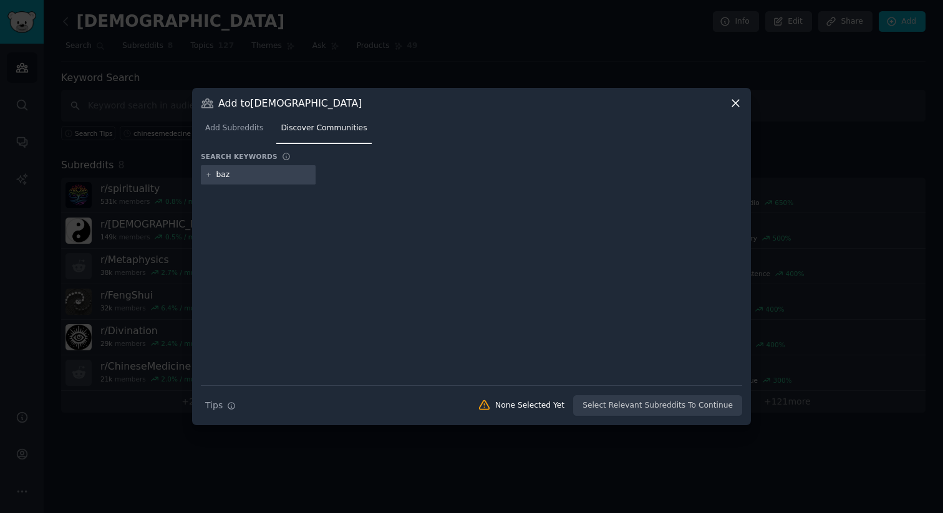
type input "bazi"
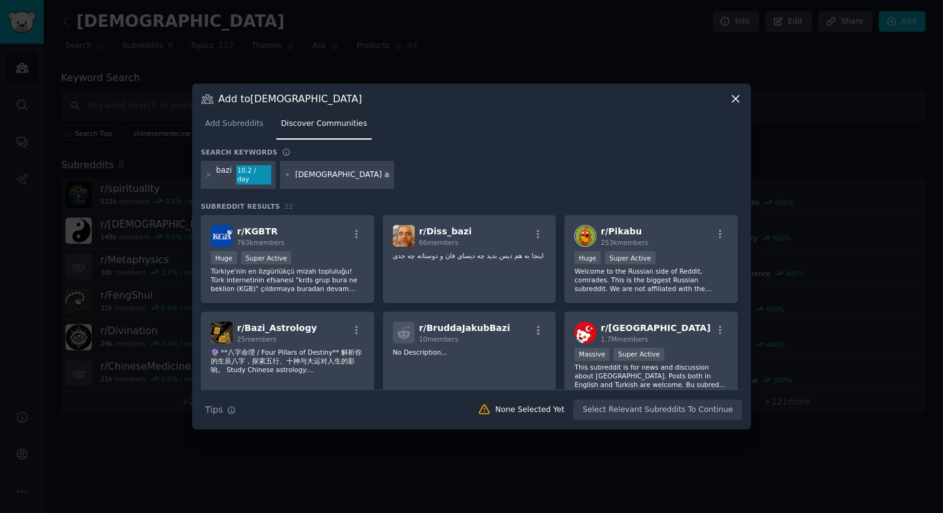
type input "chinese astrology"
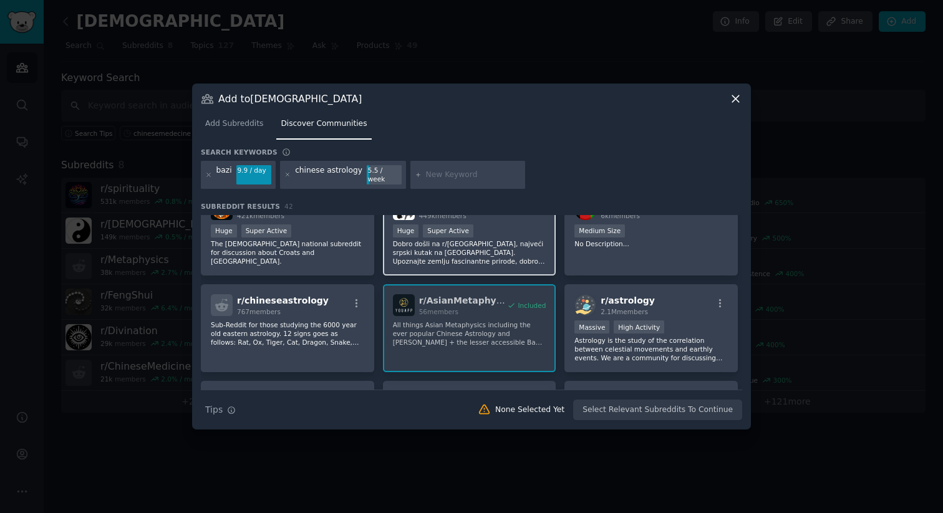
scroll to position [332, 0]
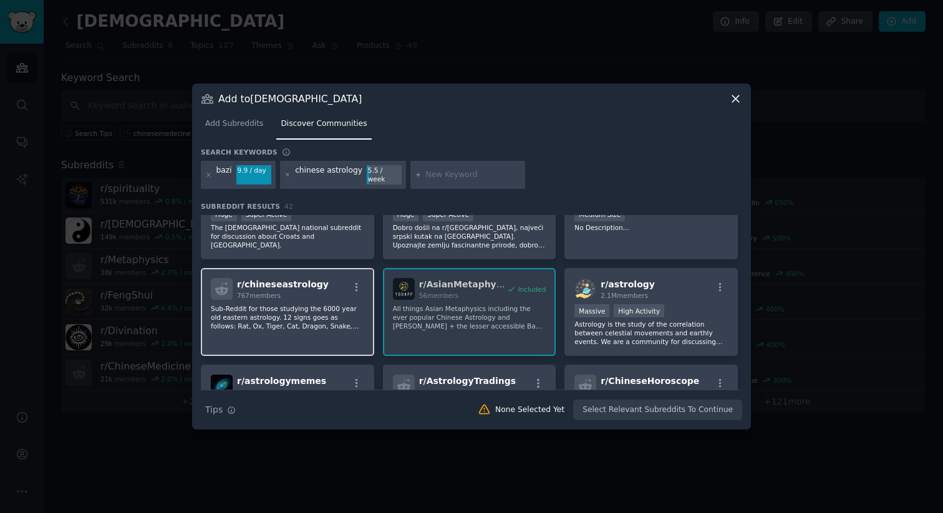
click at [349, 324] on p "Sub-Reddit for those studying the 6000 year old eastern astrology. 12 signs goe…" at bounding box center [287, 317] width 153 height 26
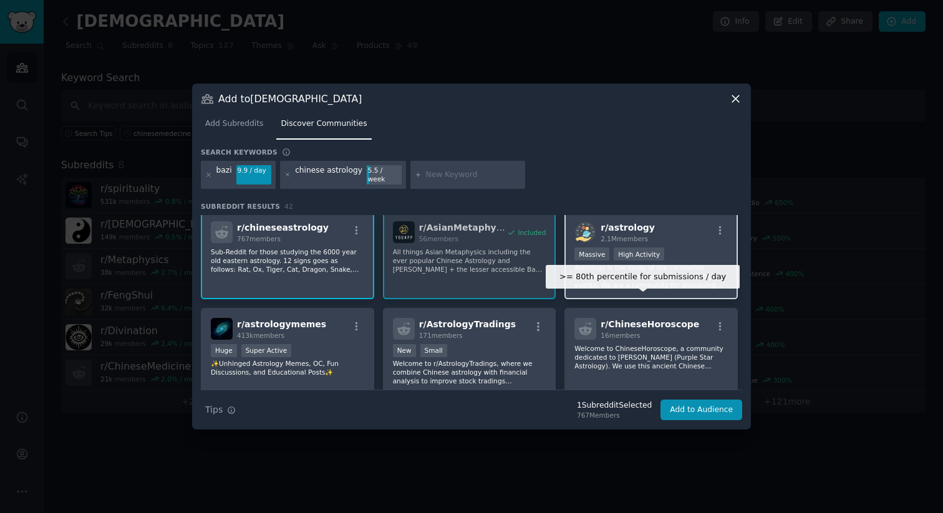
scroll to position [403, 0]
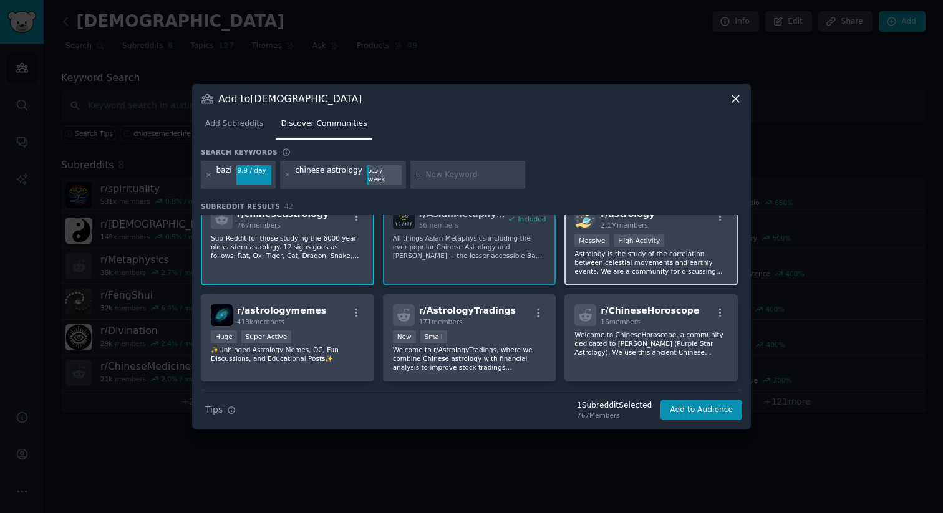
click at [706, 265] on p "Astrology is the study of the correlation between celestial movements and earth…" at bounding box center [650, 262] width 153 height 26
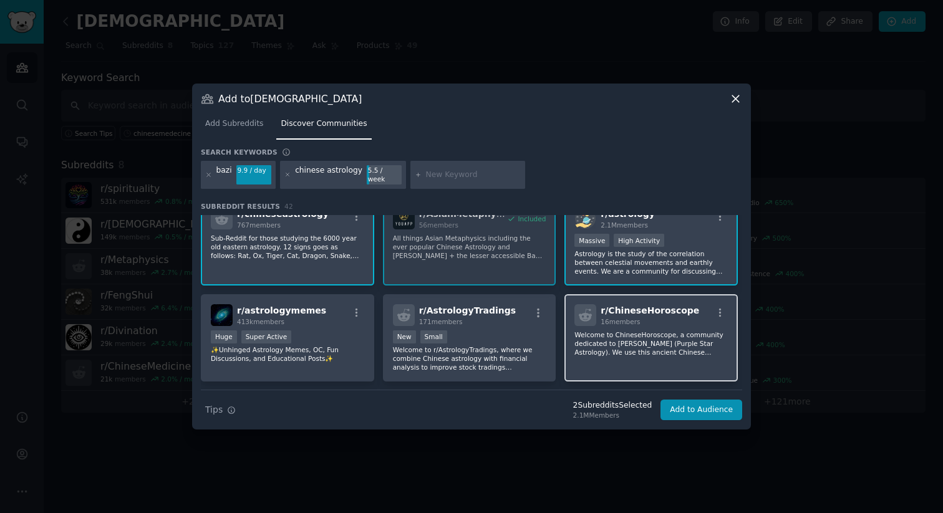
click at [687, 334] on p "Welcome to ChineseHoroscope, a community dedicated to [PERSON_NAME] (Purple Sta…" at bounding box center [650, 343] width 153 height 26
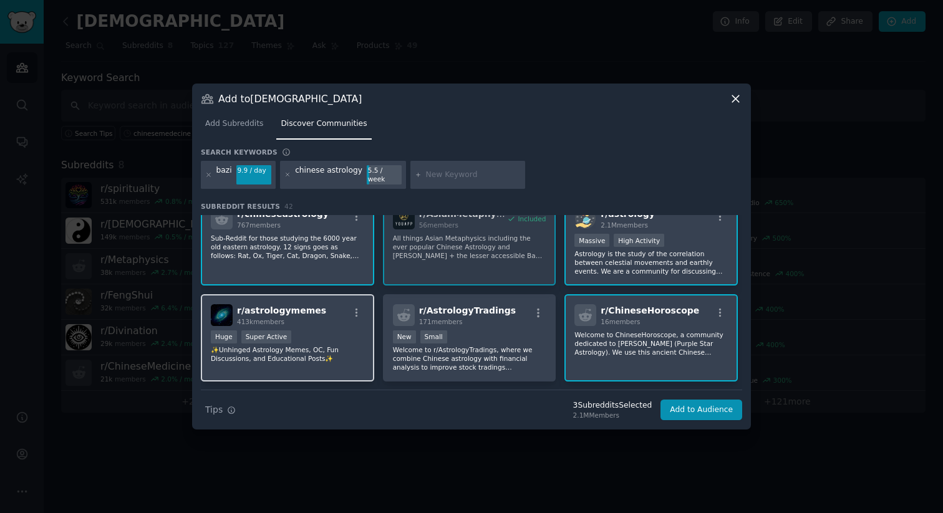
click at [314, 332] on div "Huge Super Active" at bounding box center [287, 338] width 153 height 16
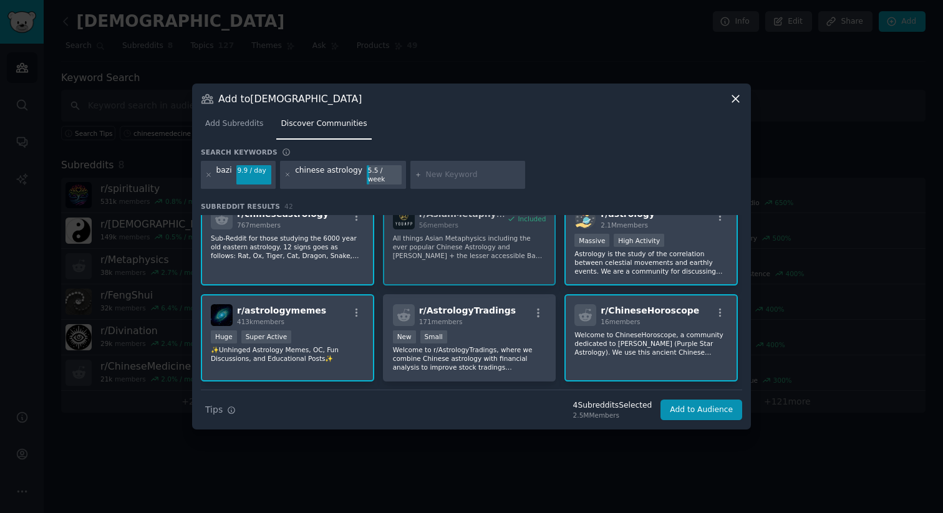
click at [349, 316] on div at bounding box center [357, 314] width 16 height 15
click at [703, 405] on button "Add to Audience" at bounding box center [701, 410] width 82 height 21
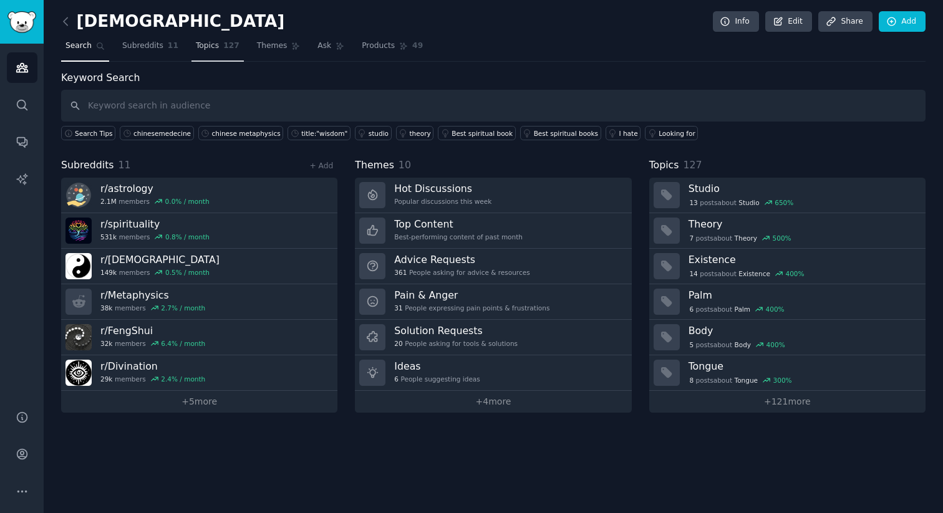
click at [200, 44] on span "Topics" at bounding box center [207, 46] width 23 height 11
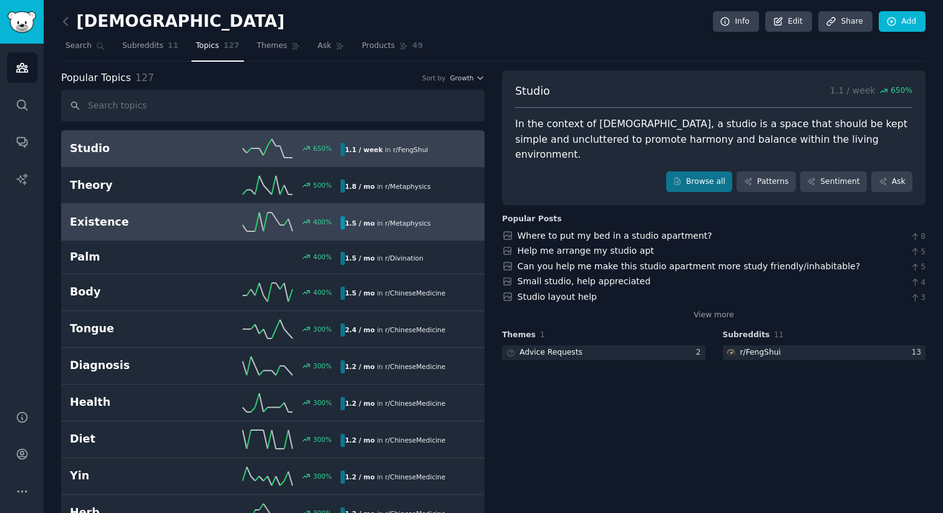
click at [100, 219] on h2 "Existence" at bounding box center [137, 222] width 135 height 16
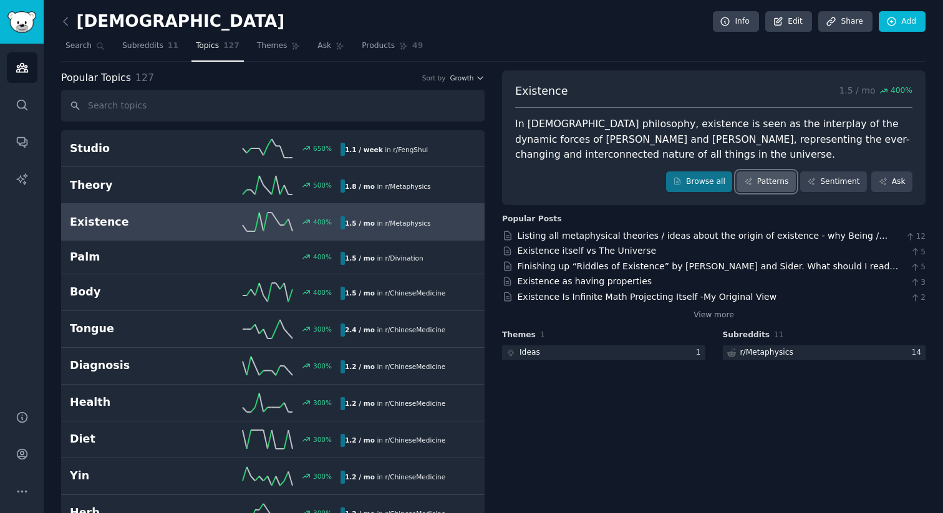
click at [764, 188] on link "Patterns" at bounding box center [765, 181] width 59 height 21
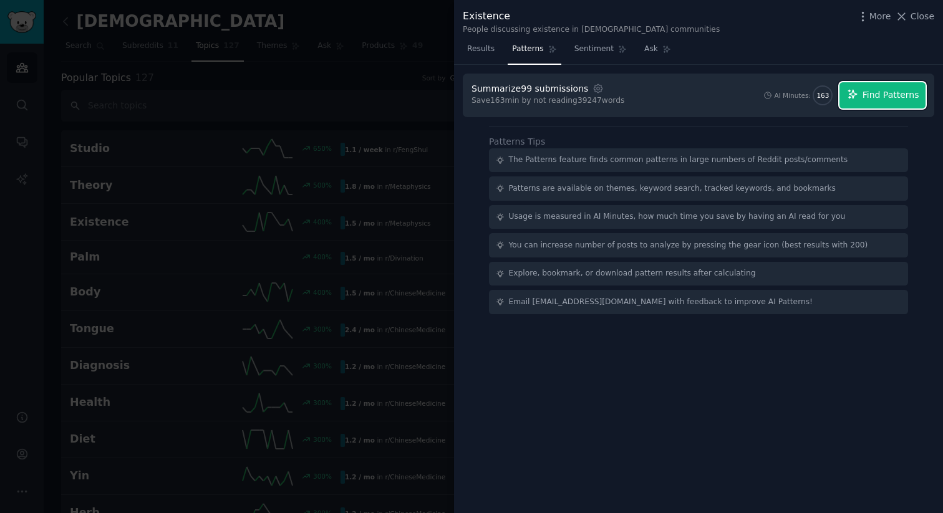
click at [885, 95] on span "Find Patterns" at bounding box center [890, 95] width 57 height 13
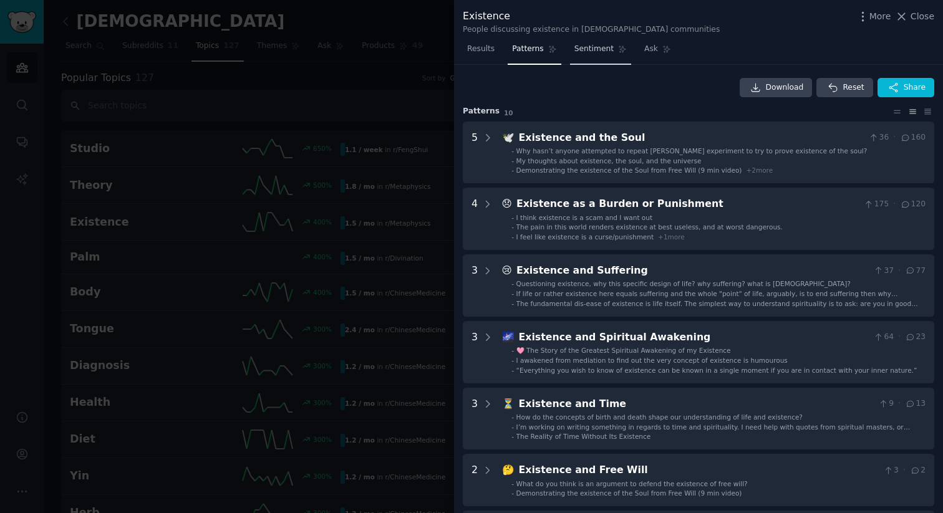
click at [599, 53] on span "Sentiment" at bounding box center [593, 49] width 39 height 11
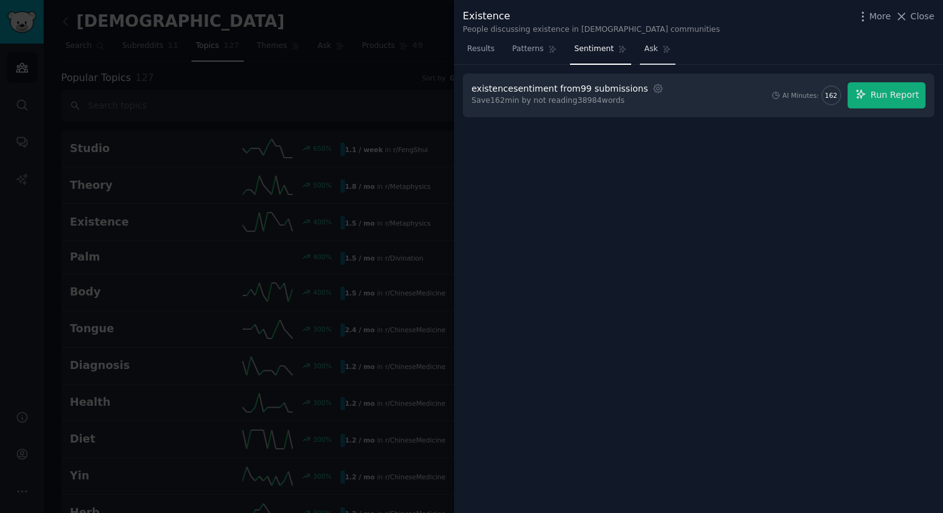
click at [645, 47] on span "Ask" at bounding box center [651, 49] width 14 height 11
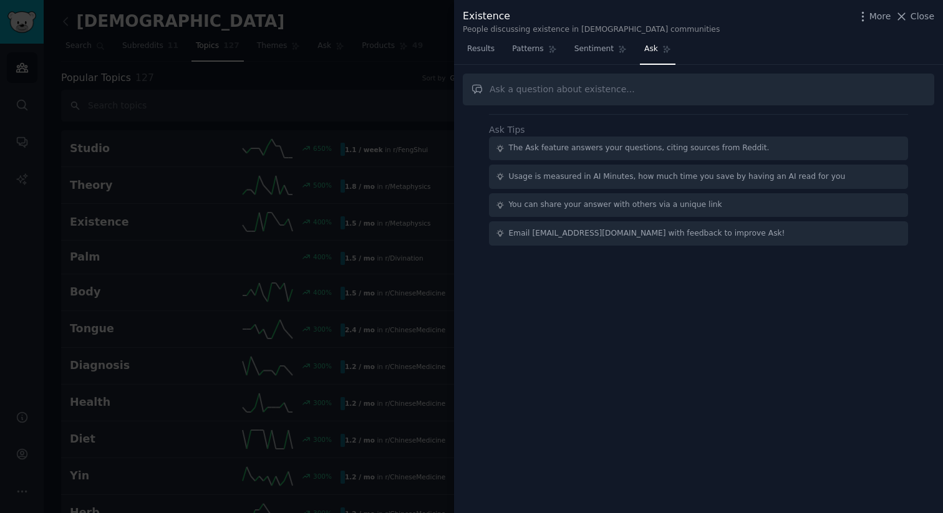
click at [622, 97] on input "text" at bounding box center [698, 90] width 471 height 32
click at [387, 108] on div at bounding box center [471, 256] width 943 height 513
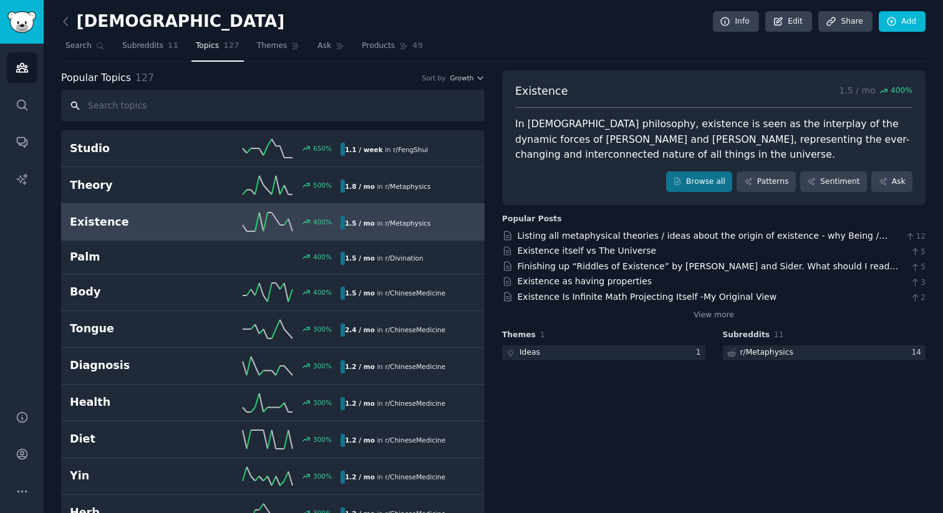
click at [128, 110] on input "text" at bounding box center [272, 106] width 423 height 32
click at [73, 41] on span "Search" at bounding box center [78, 46] width 26 height 11
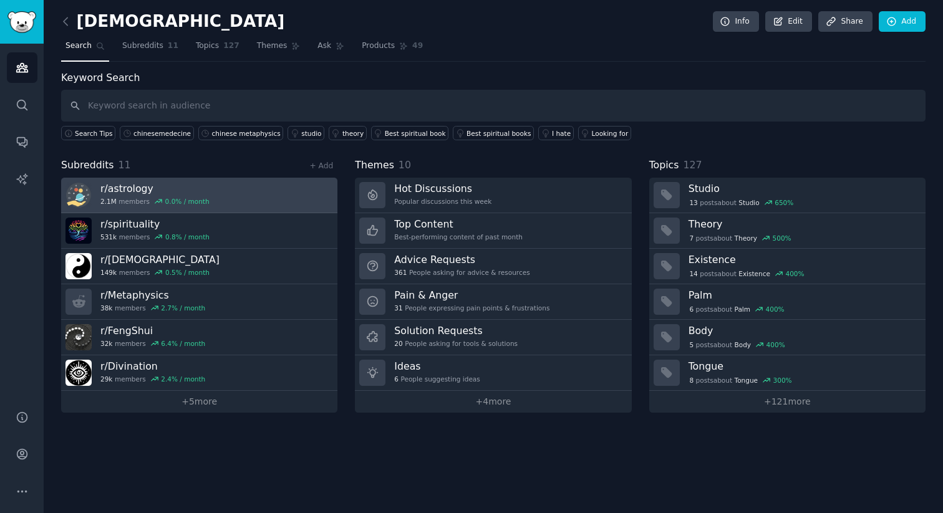
click at [250, 190] on link "r/ astrology 2.1M members 0.0 % / month" at bounding box center [199, 196] width 276 height 36
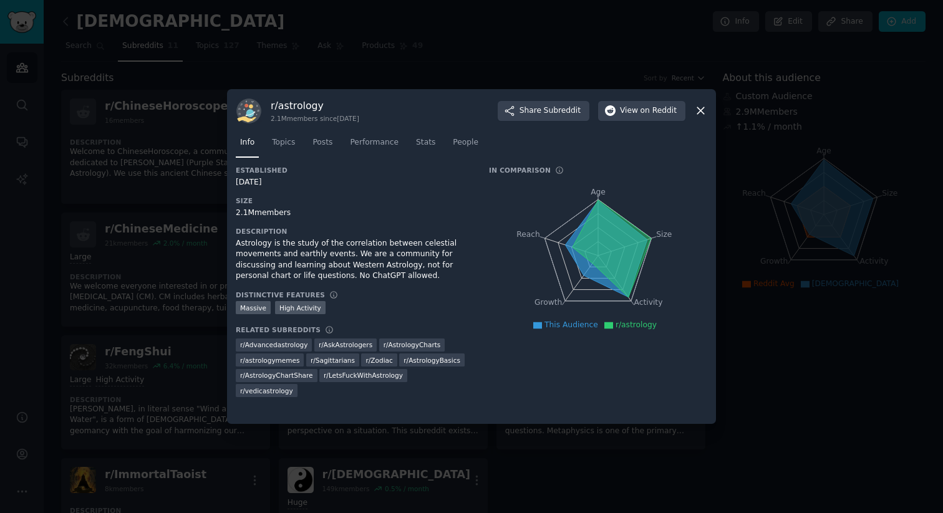
click at [399, 257] on div "Astrology is the study of the correlation between celestial movements and earth…" at bounding box center [354, 260] width 236 height 44
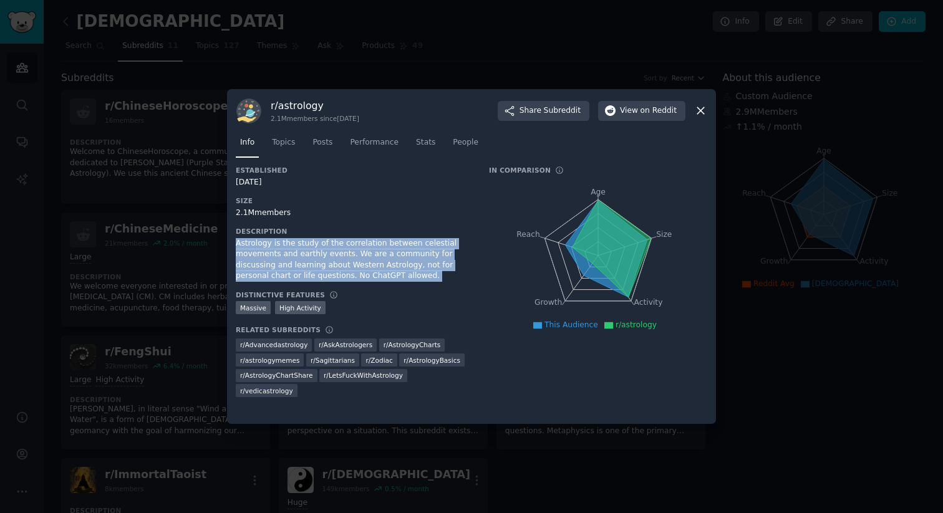
click at [399, 257] on div "Astrology is the study of the correlation between celestial movements and earth…" at bounding box center [354, 260] width 236 height 44
click at [567, 210] on icon "Age Size Activity Growth Reach" at bounding box center [598, 255] width 218 height 157
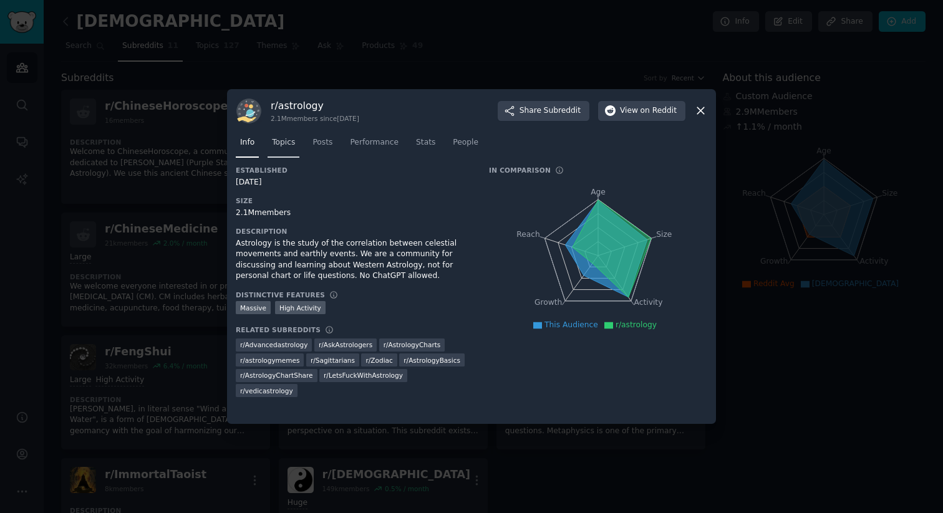
click at [296, 141] on link "Topics" at bounding box center [283, 146] width 32 height 26
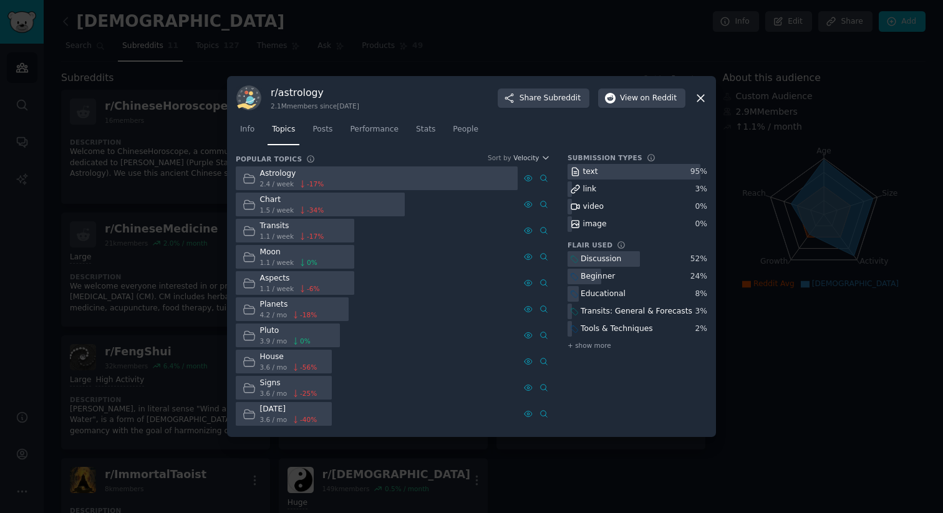
click at [700, 97] on icon at bounding box center [700, 98] width 7 height 7
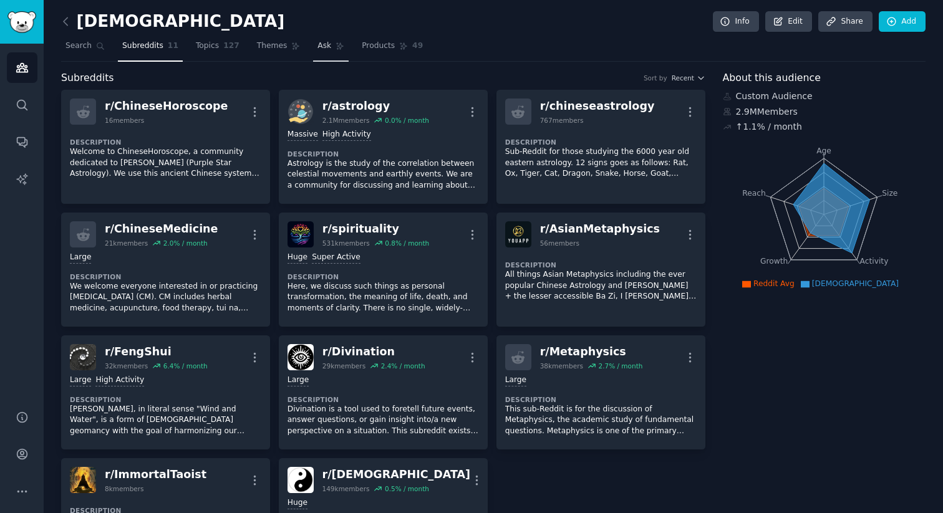
click at [325, 46] on link "Ask" at bounding box center [331, 49] width 36 height 26
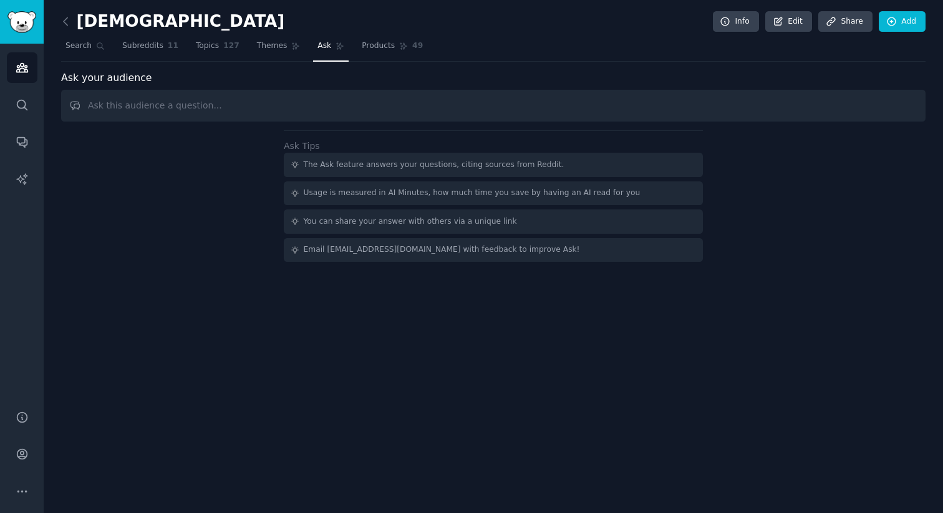
click at [295, 111] on input "text" at bounding box center [493, 106] width 864 height 32
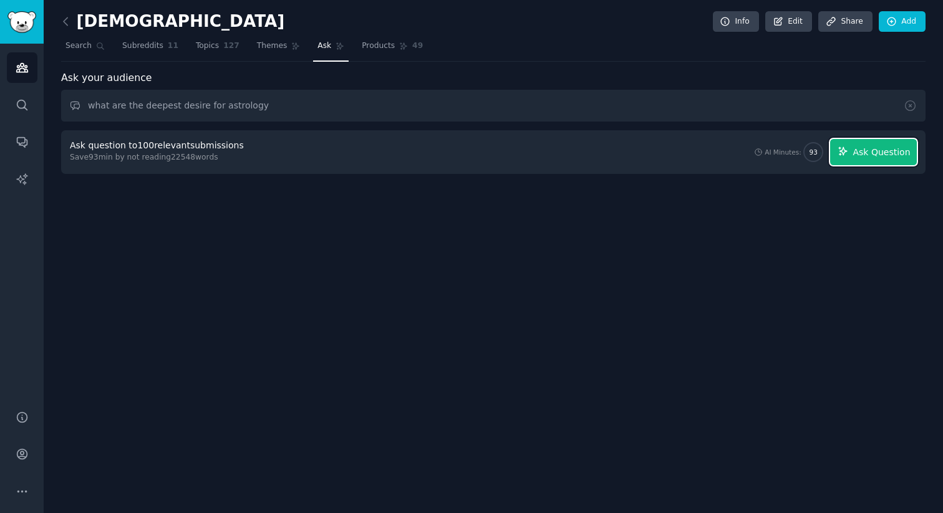
click at [842, 155] on icon "button" at bounding box center [842, 151] width 11 height 11
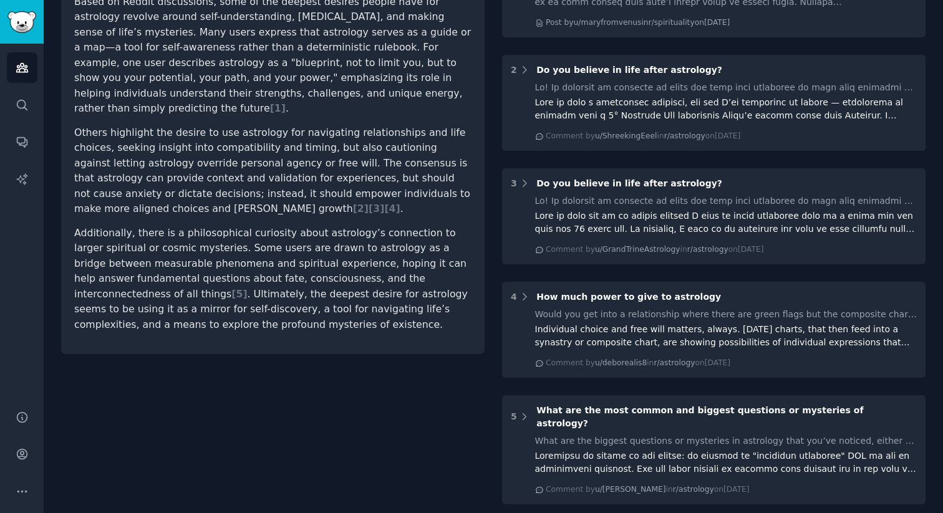
scroll to position [182, 0]
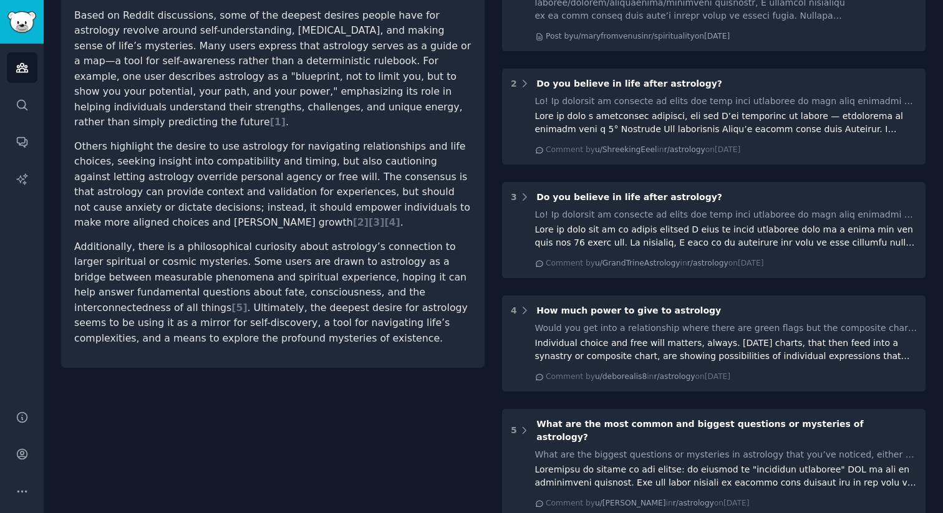
click at [336, 298] on p "Additionally, there is a philosophical curiosity about astrology’s connection t…" at bounding box center [272, 292] width 397 height 107
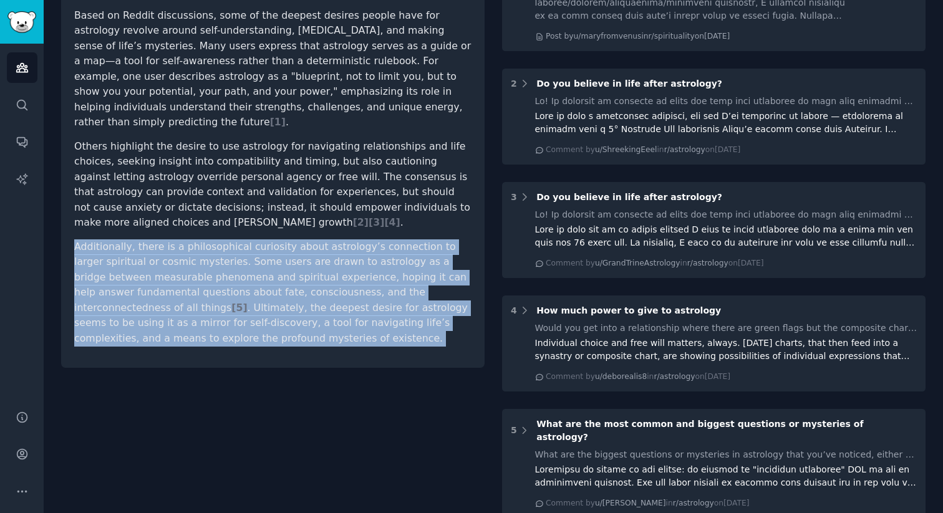
click at [336, 298] on p "Additionally, there is a philosophical curiosity about astrology’s connection t…" at bounding box center [272, 292] width 397 height 107
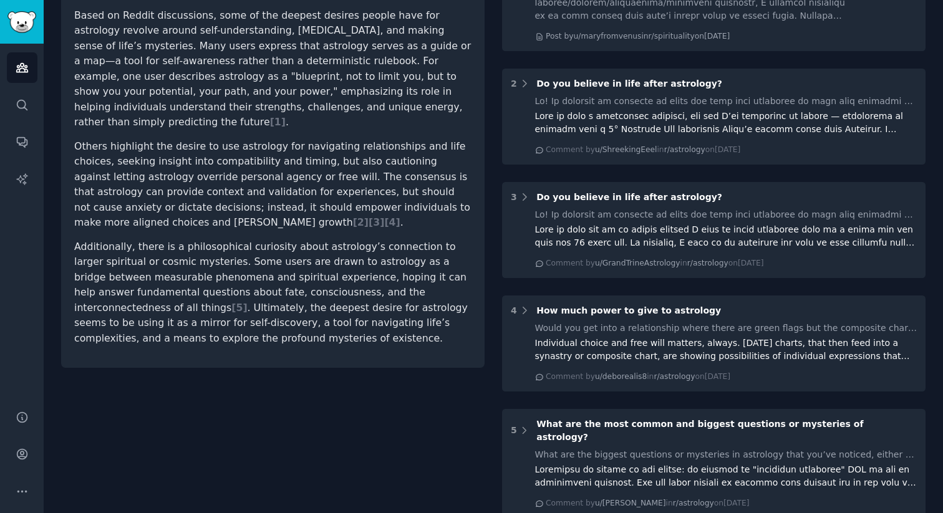
click at [336, 298] on p "Additionally, there is a philosophical curiosity about astrology’s connection t…" at bounding box center [272, 292] width 397 height 107
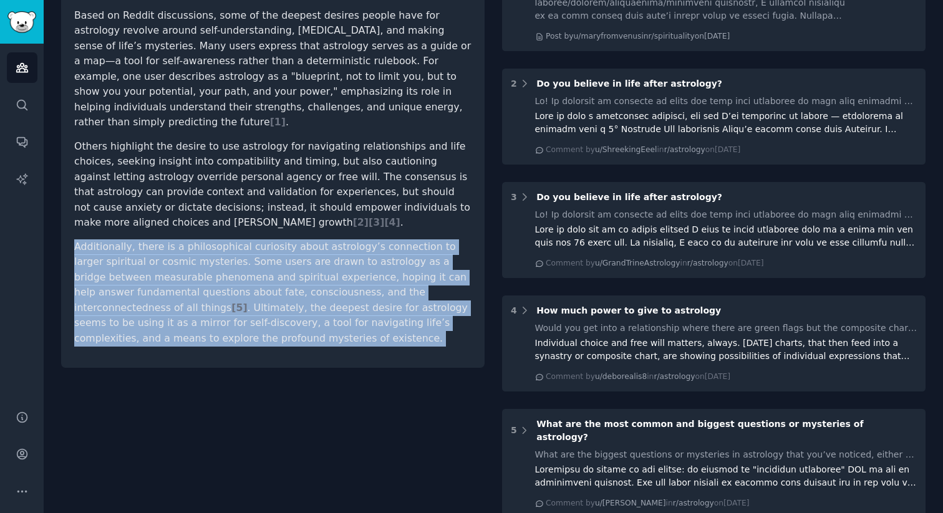
click at [336, 298] on p "Additionally, there is a philosophical curiosity about astrology’s connection t…" at bounding box center [272, 292] width 397 height 107
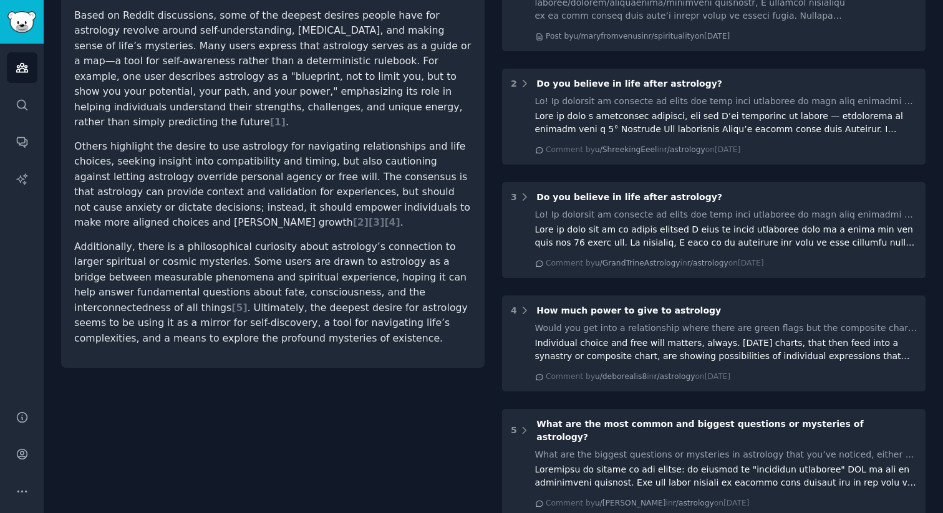
click at [322, 322] on p "Additionally, there is a philosophical curiosity about astrology’s connection t…" at bounding box center [272, 292] width 397 height 107
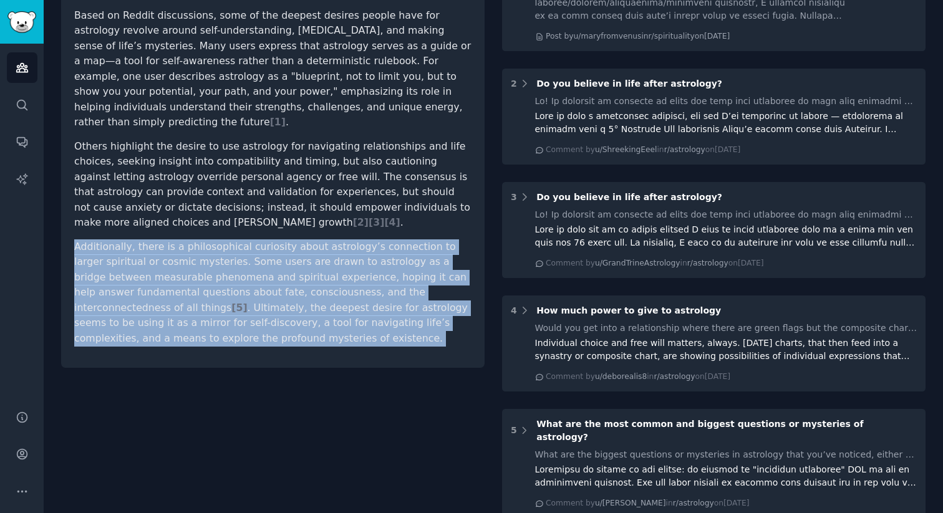
click at [322, 322] on p "Additionally, there is a philosophical curiosity about astrology’s connection t…" at bounding box center [272, 292] width 397 height 107
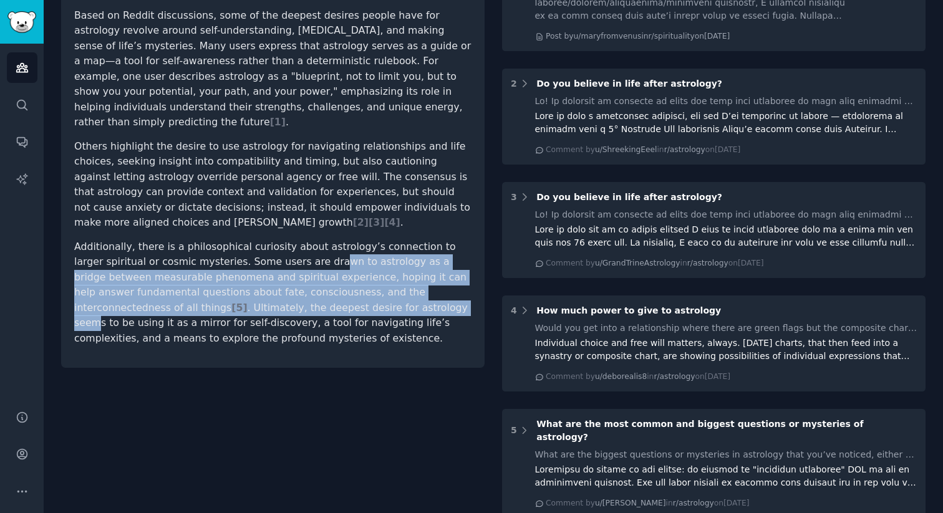
drag, startPoint x: 294, startPoint y: 298, endPoint x: 296, endPoint y: 215, distance: 82.9
click at [296, 215] on article "Based on Reddit discussions, some of the deepest desires people have for astrol…" at bounding box center [272, 177] width 397 height 339
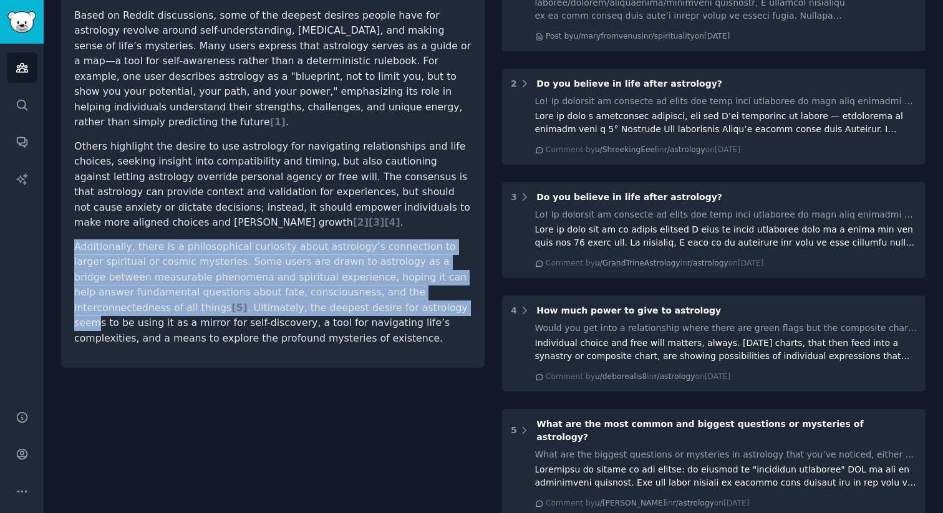
scroll to position [0, 0]
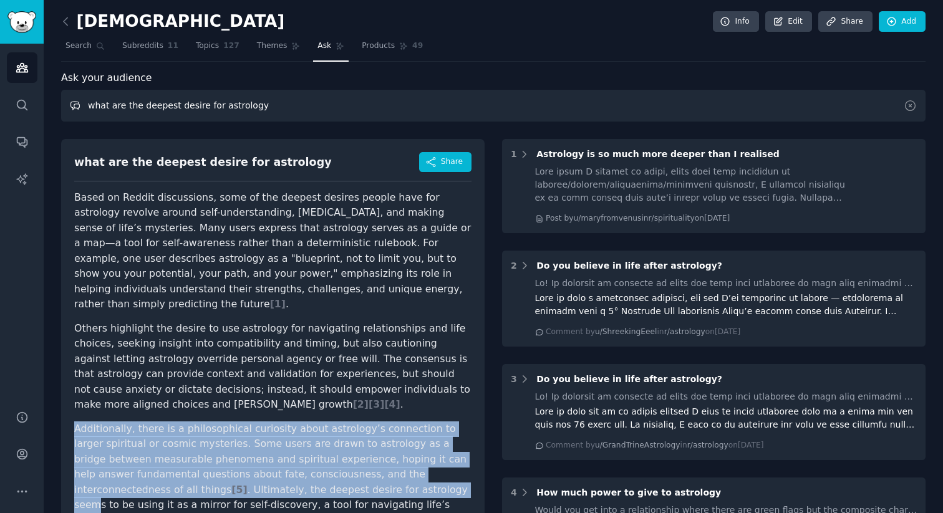
click at [228, 112] on input "what are the deepest desire for astrology" at bounding box center [493, 106] width 864 height 32
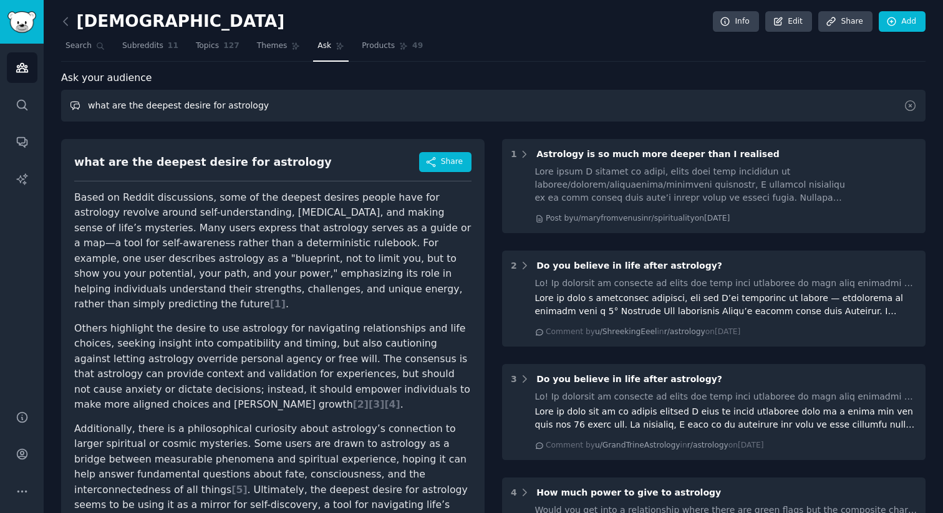
click at [228, 112] on input "what are the deepest desire for astrology" at bounding box center [493, 106] width 864 height 32
type input "what are the pains in astrology"
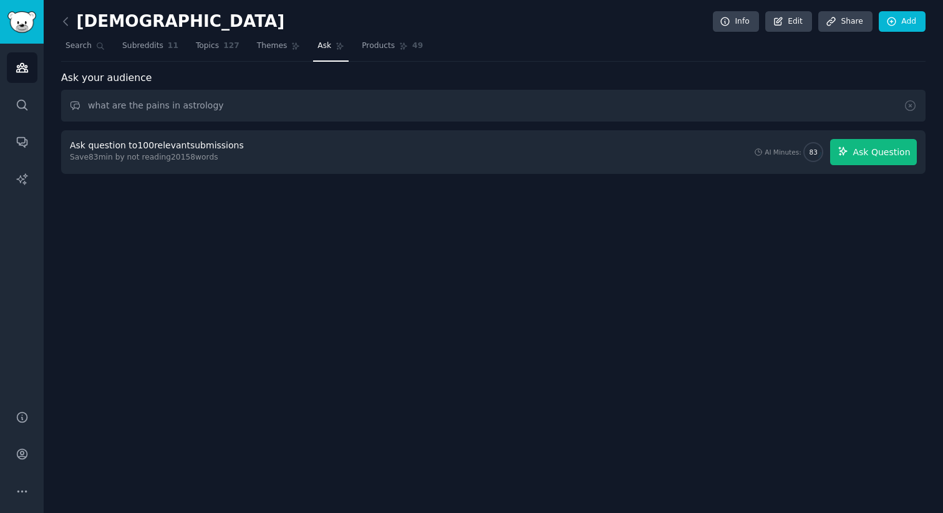
click at [882, 152] on span "Ask Question" at bounding box center [880, 152] width 57 height 13
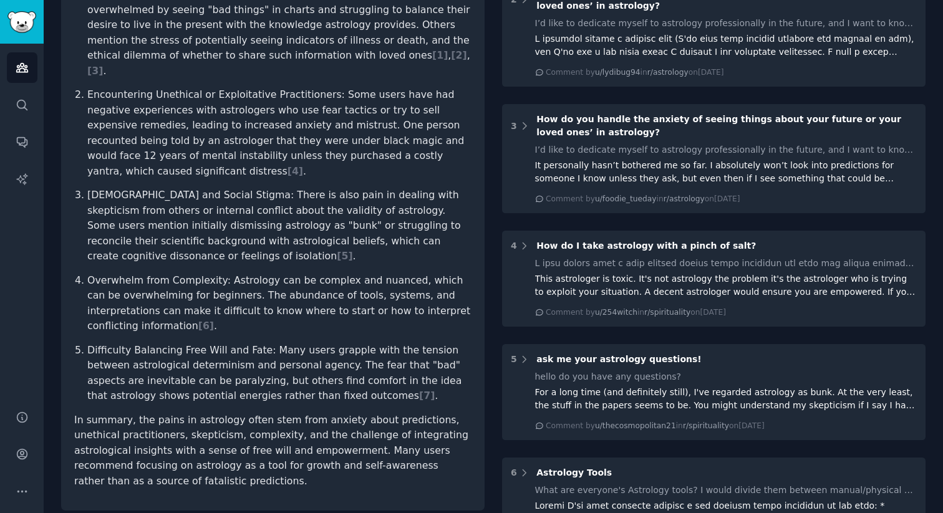
scroll to position [297, 0]
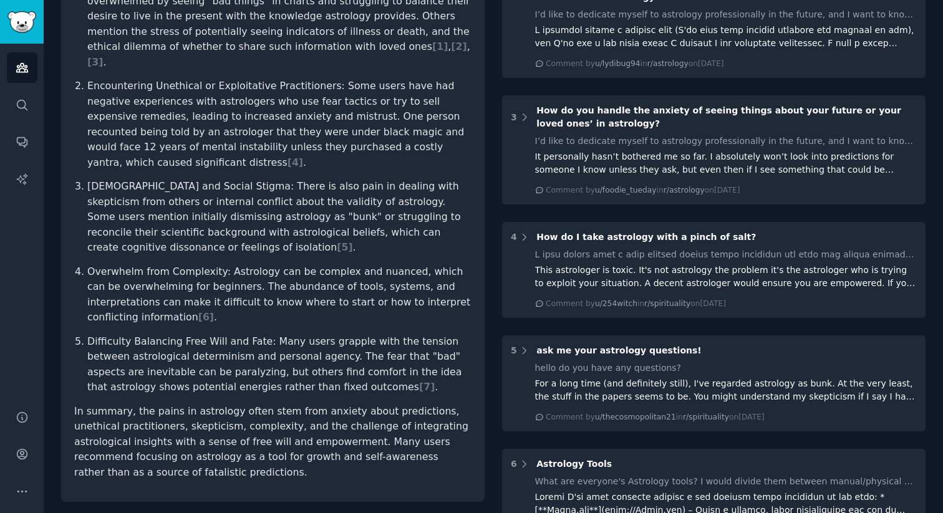
click at [336, 334] on p "Difficulty Balancing Free Will and Fate: Many users grapple with the tension be…" at bounding box center [279, 364] width 384 height 61
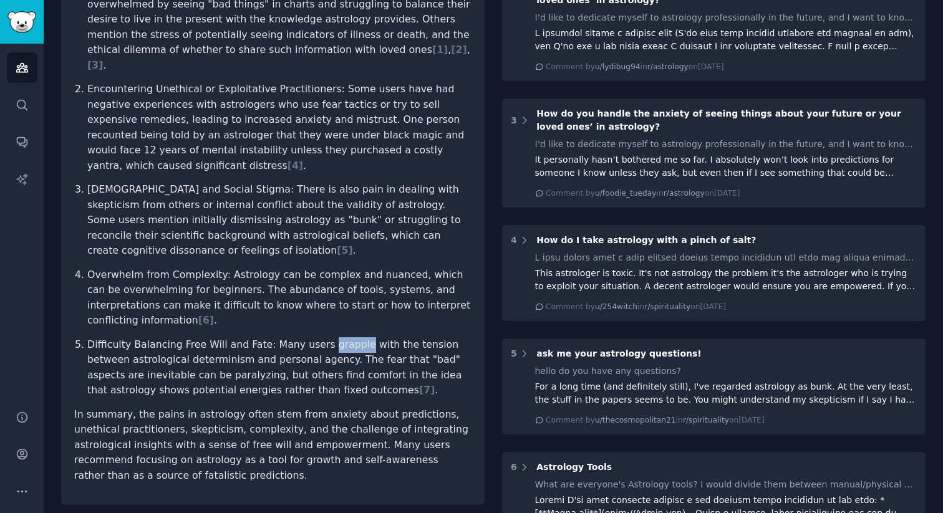
scroll to position [301, 0]
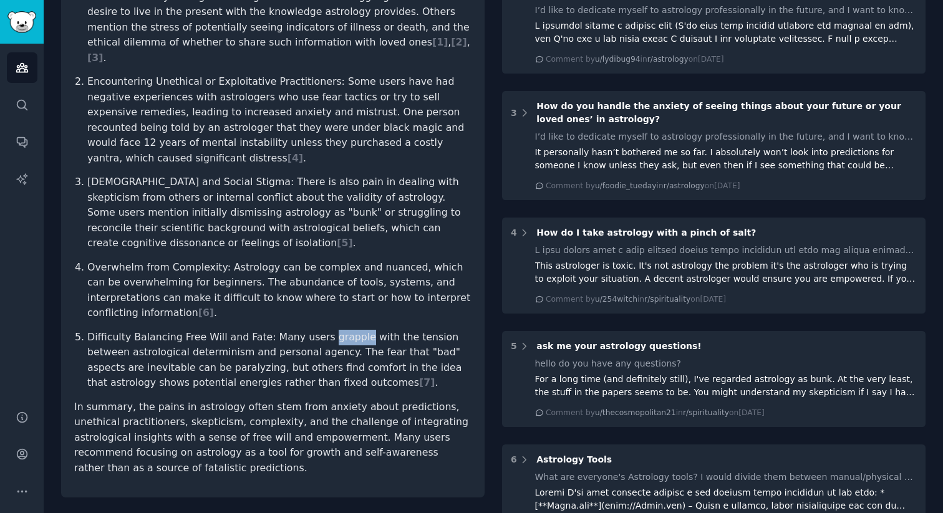
click at [246, 428] on p "In summary, the pains in astrology often stem from anxiety about predictions, u…" at bounding box center [272, 438] width 397 height 77
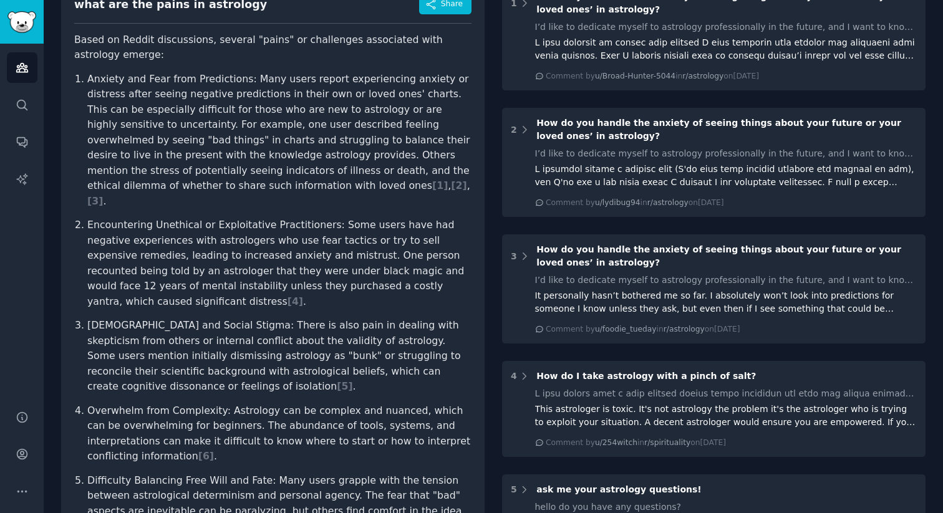
scroll to position [123, 0]
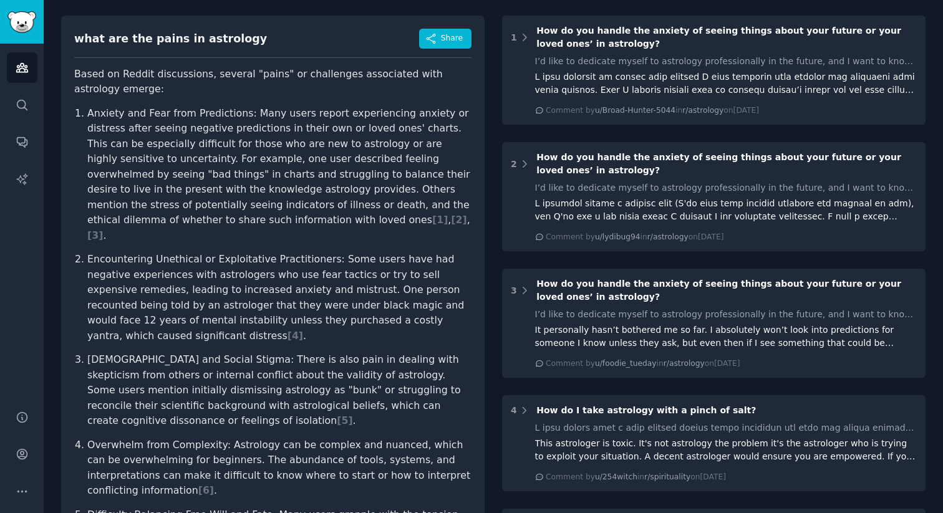
click at [294, 121] on p "Anxiety and Fear from Predictions: Many users report experiencing anxiety or di…" at bounding box center [279, 175] width 384 height 138
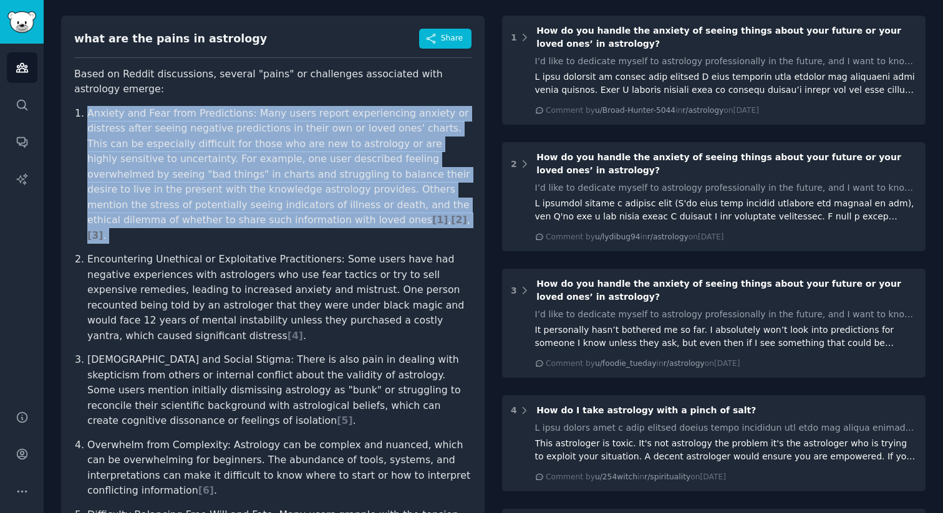
click at [294, 121] on p "Anxiety and Fear from Predictions: Many users report experiencing anxiety or di…" at bounding box center [279, 175] width 384 height 138
